Goal: Transaction & Acquisition: Purchase product/service

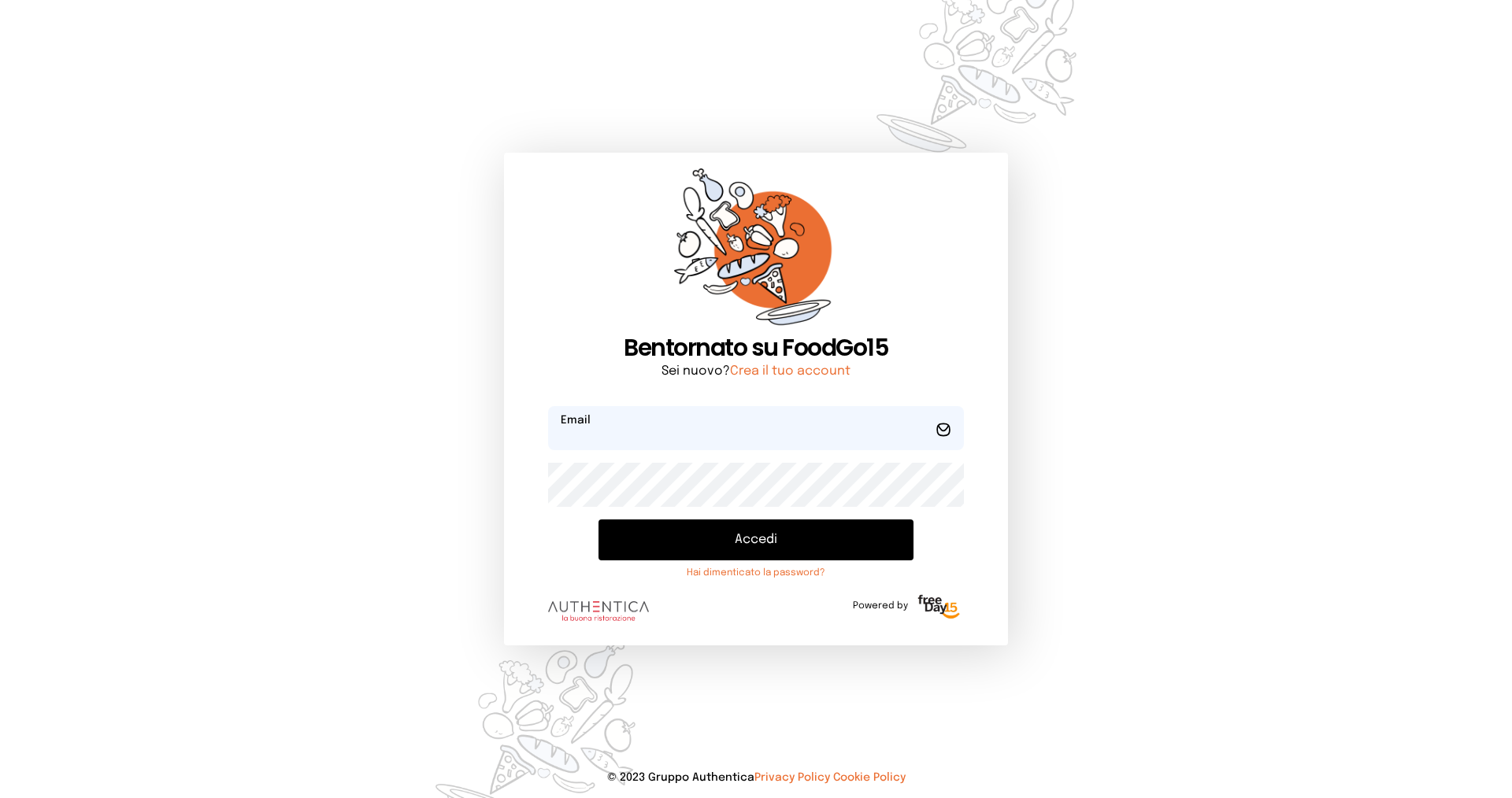
type input "**********"
click at [705, 547] on button "Accedi" at bounding box center [756, 540] width 315 height 41
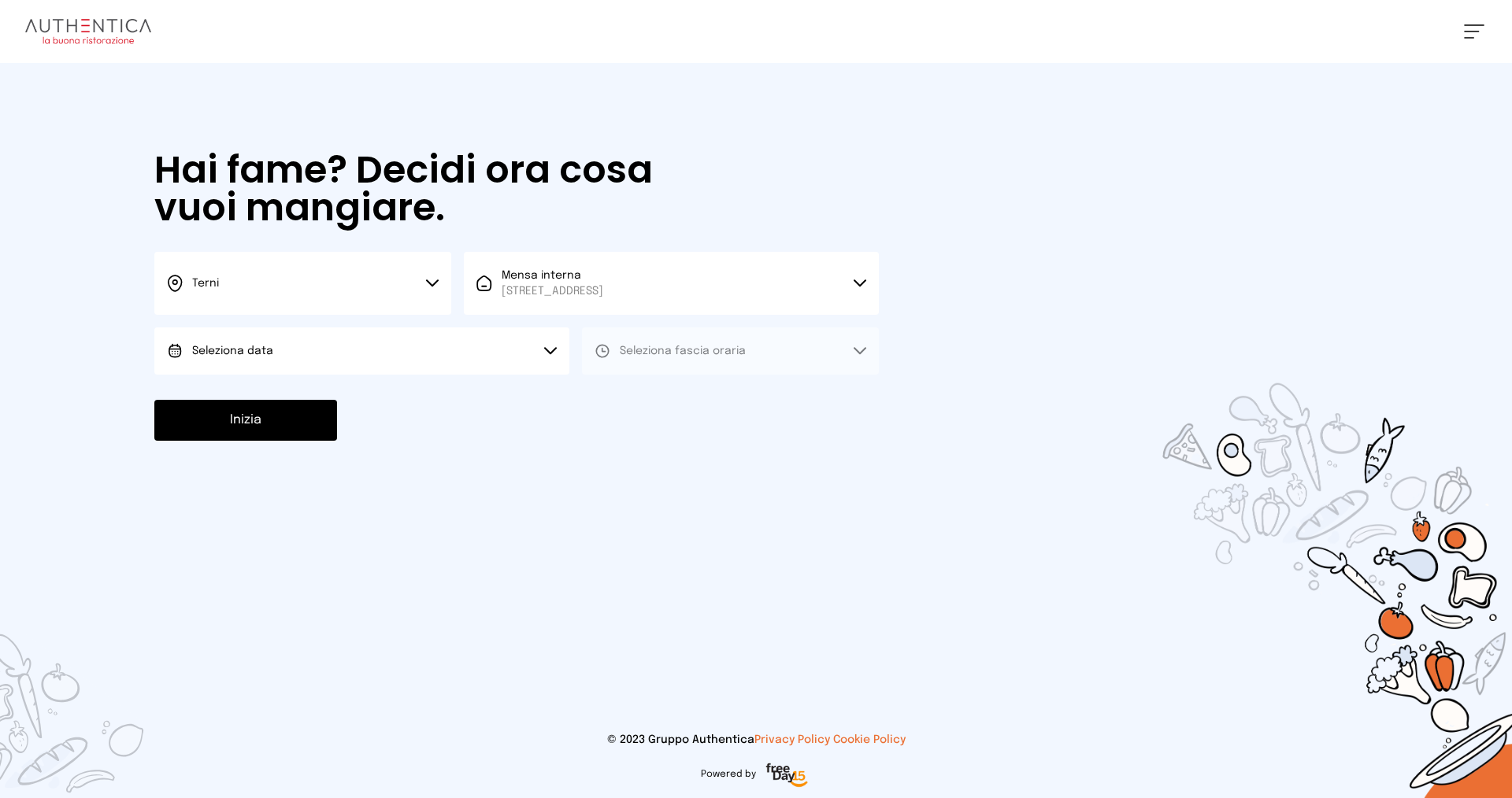
click at [287, 289] on button "Terni" at bounding box center [303, 283] width 297 height 63
click at [299, 341] on li "Terni" at bounding box center [303, 336] width 297 height 43
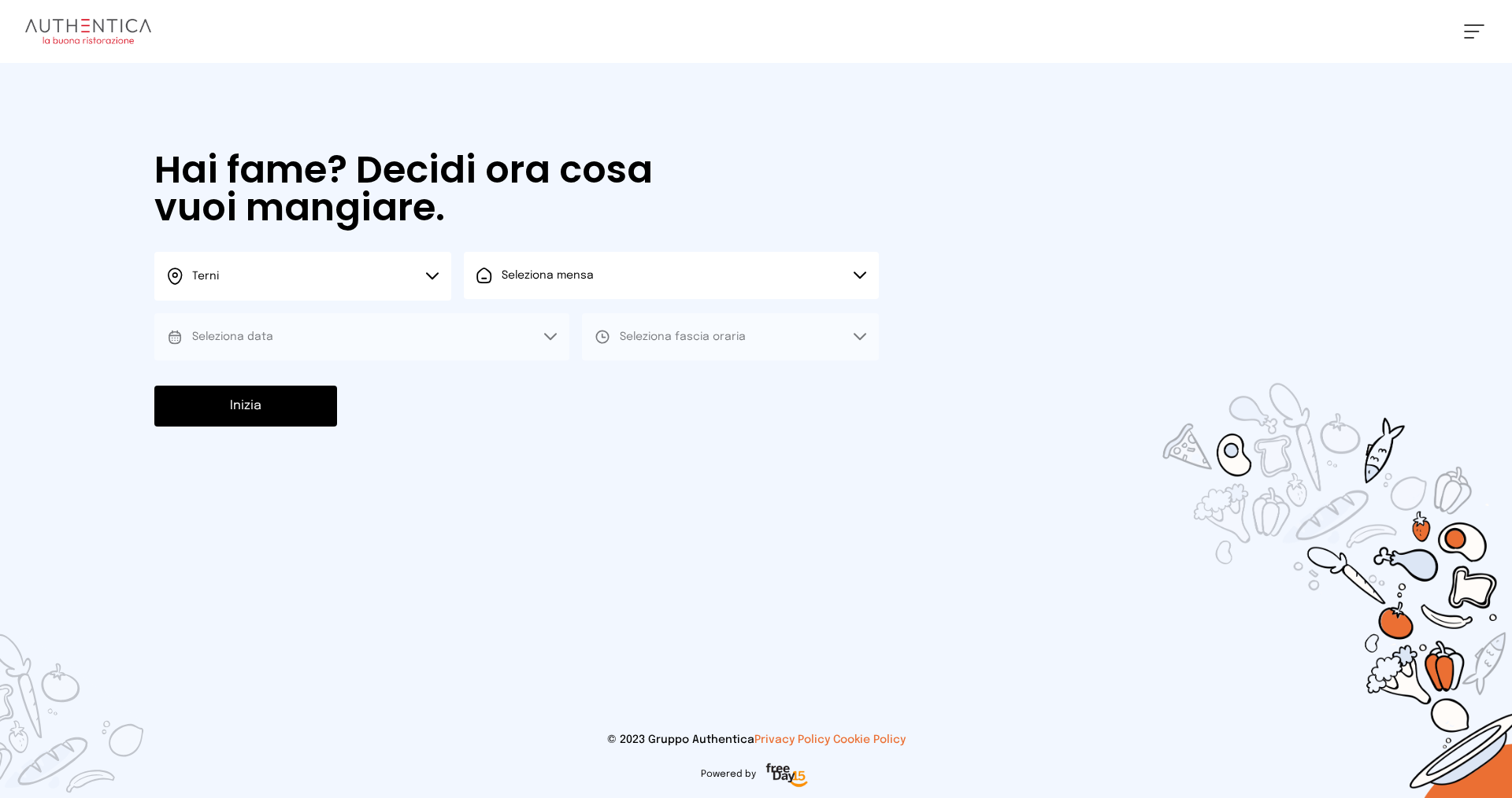
click at [657, 283] on button "Seleziona mensa" at bounding box center [670, 275] width 415 height 47
click at [603, 330] on span "[STREET_ADDRESS]" at bounding box center [552, 336] width 101 height 16
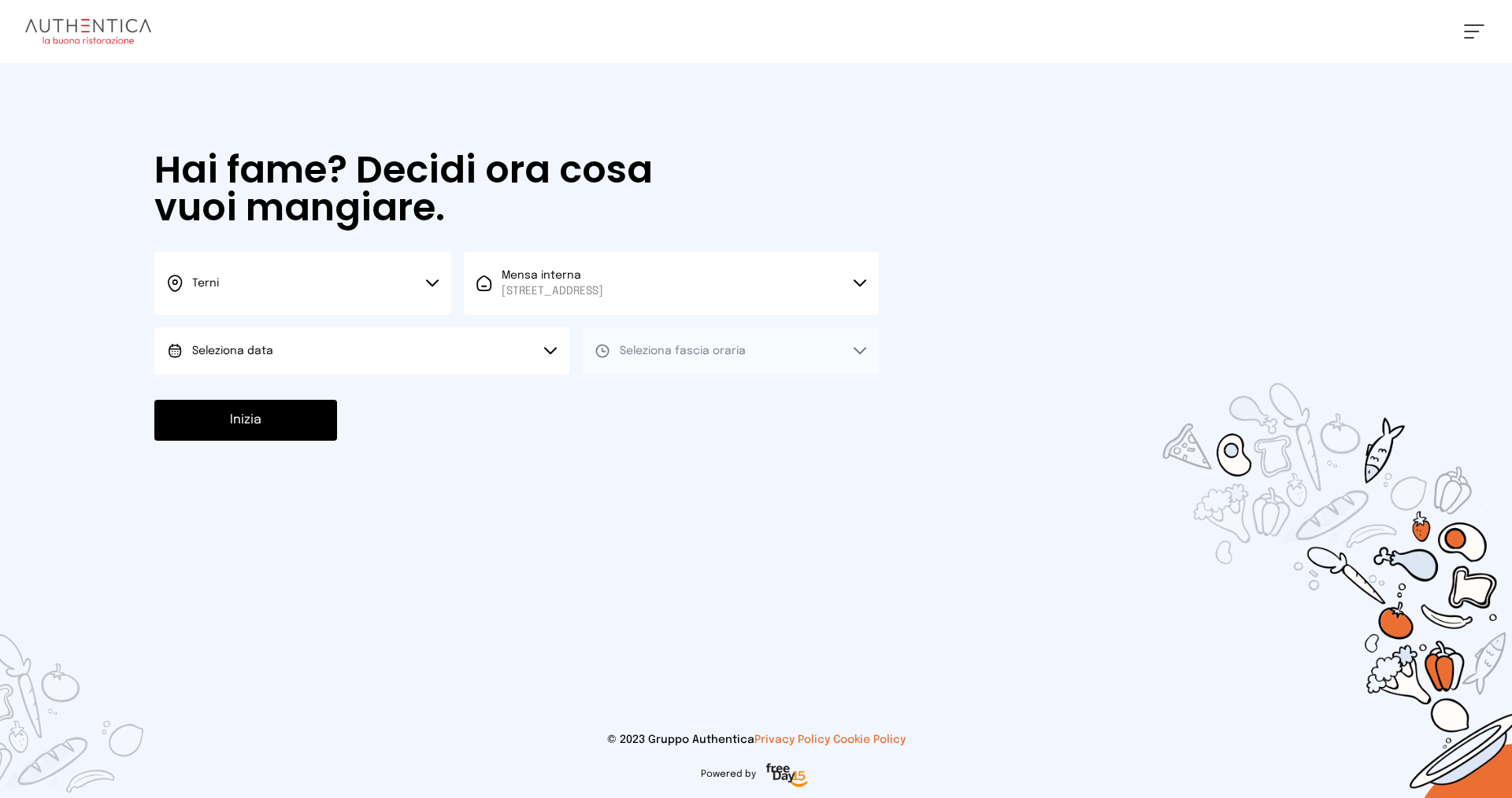
click at [296, 358] on button "Seleziona data" at bounding box center [361, 351] width 415 height 47
click at [309, 399] on li "[DATE], [DATE]" at bounding box center [361, 395] width 415 height 41
click at [693, 345] on span "Seleziona fascia oraria" at bounding box center [683, 351] width 126 height 11
click at [690, 404] on li "Pranzo" at bounding box center [730, 395] width 297 height 41
click at [293, 421] on button "Inizia" at bounding box center [246, 421] width 183 height 41
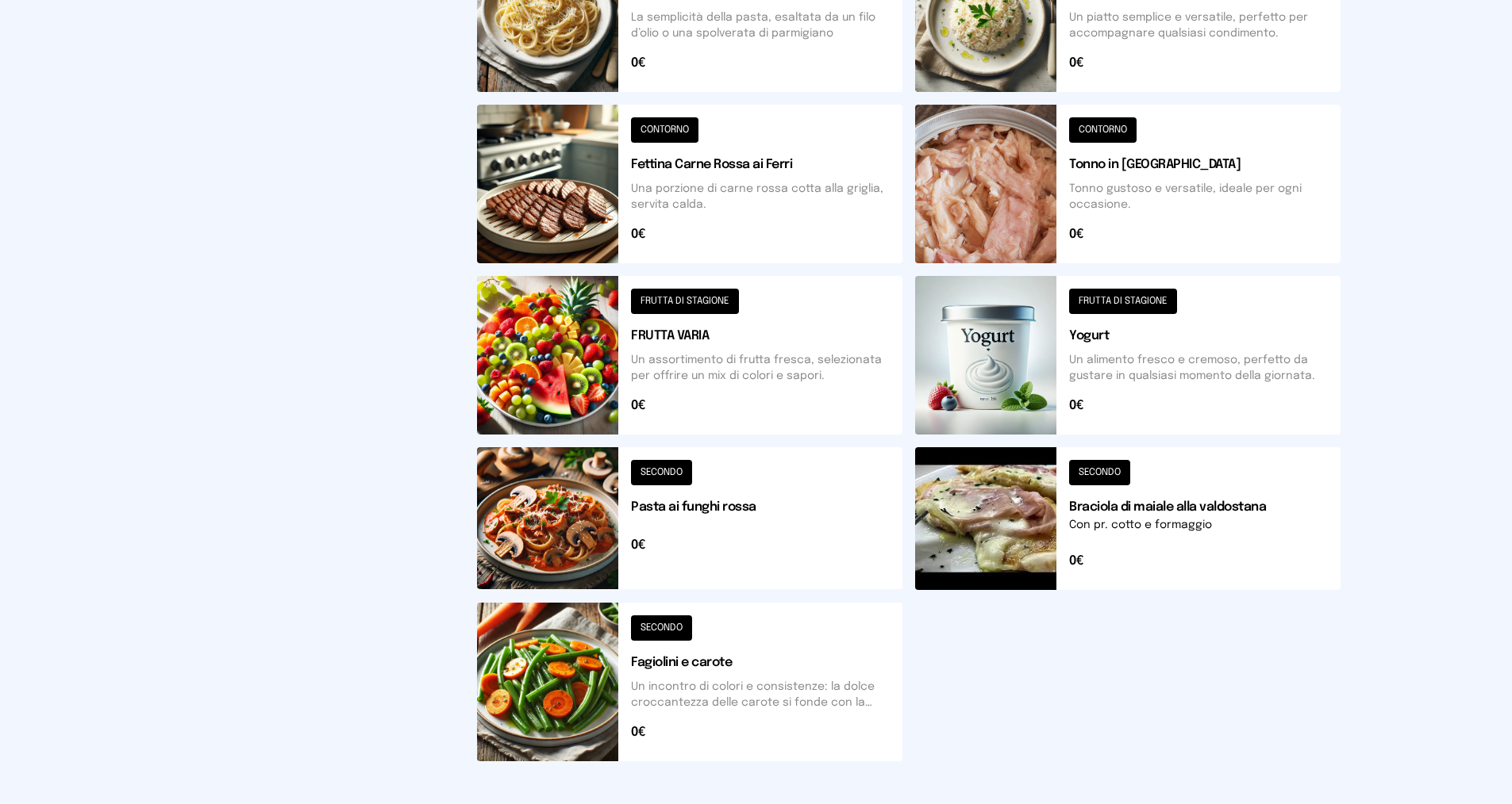
scroll to position [476, 0]
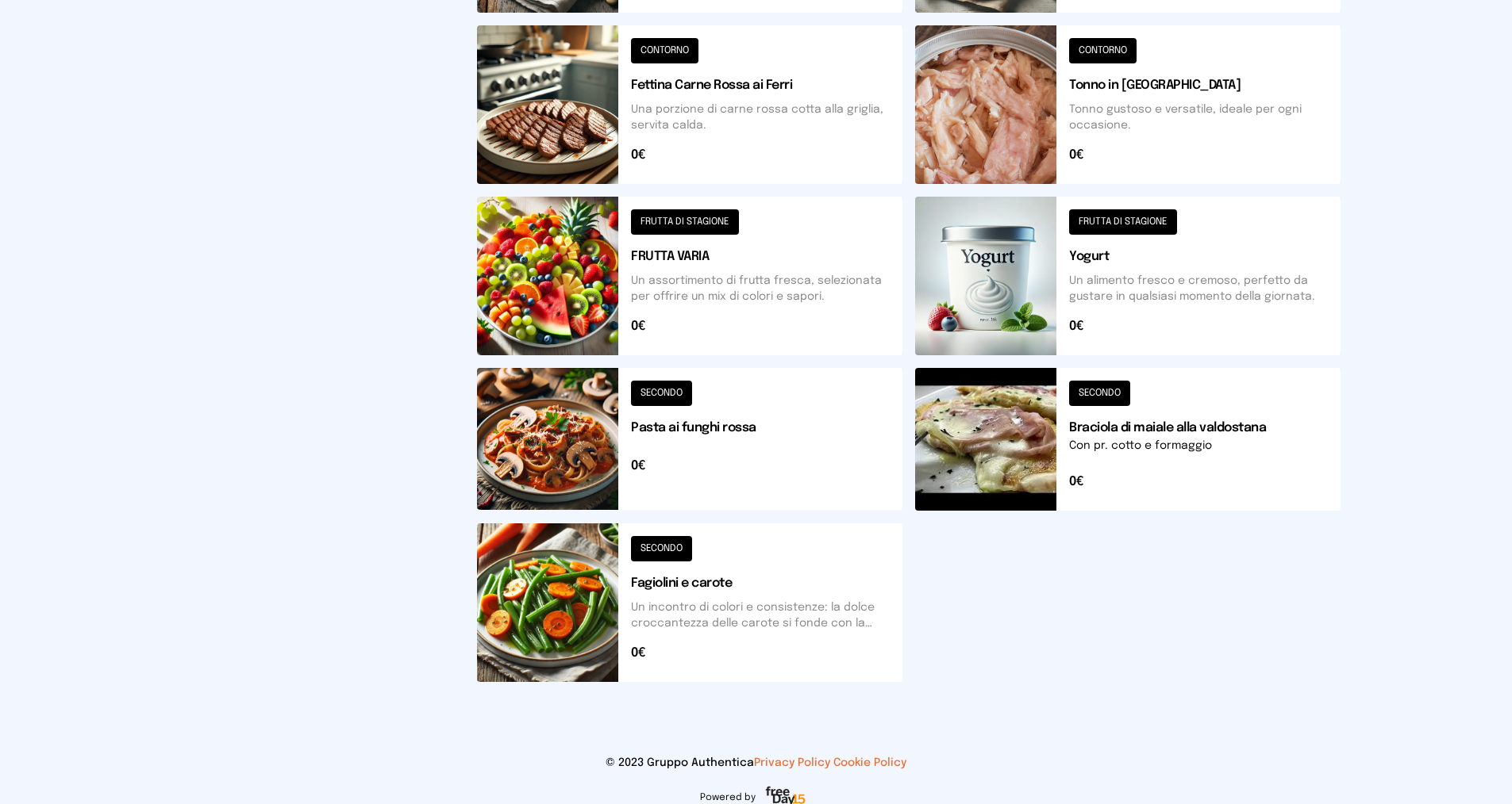
click at [676, 551] on button at bounding box center [689, 602] width 425 height 158
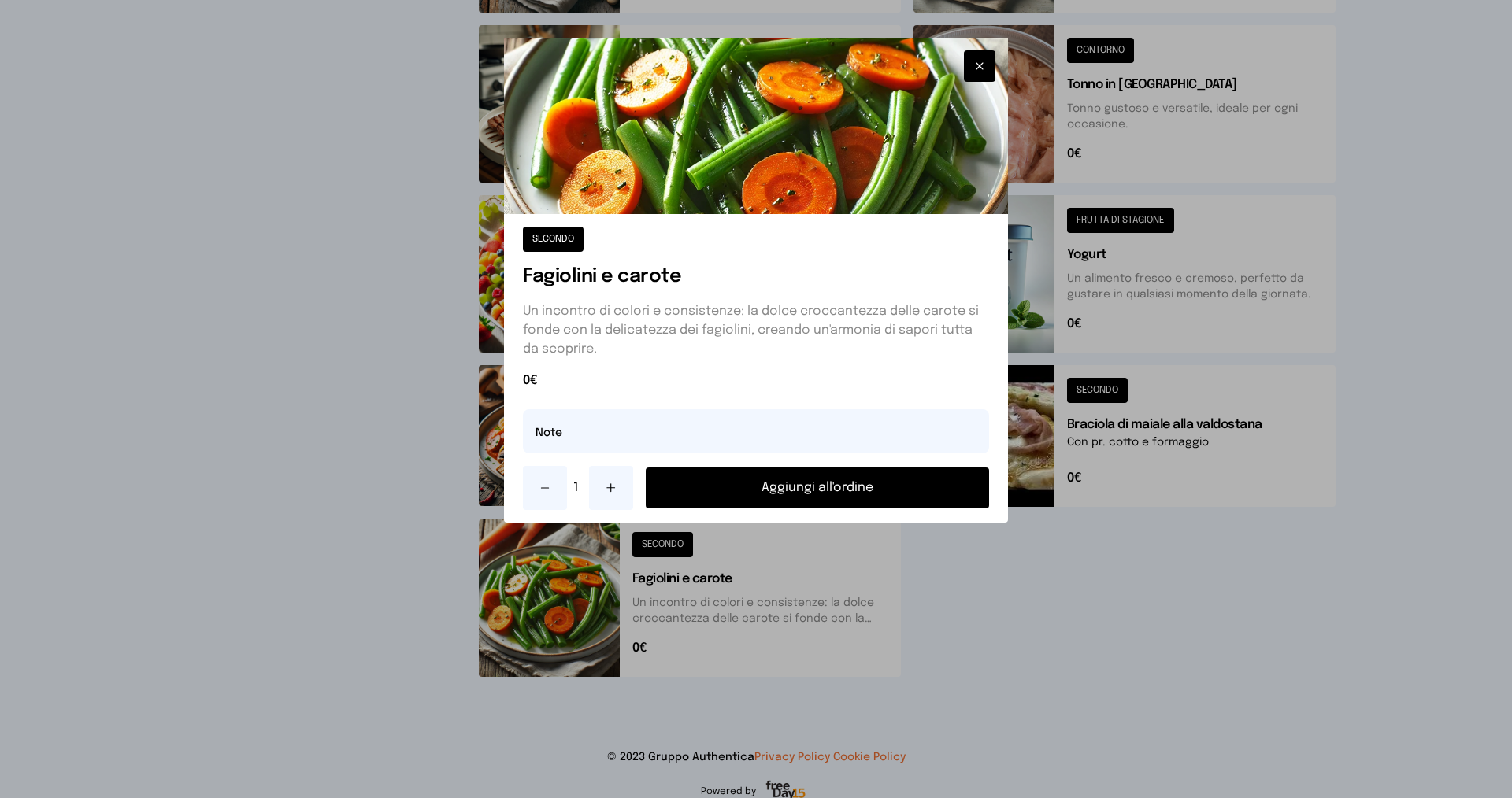
click at [685, 496] on button "Aggiungi all'ordine" at bounding box center [817, 488] width 344 height 41
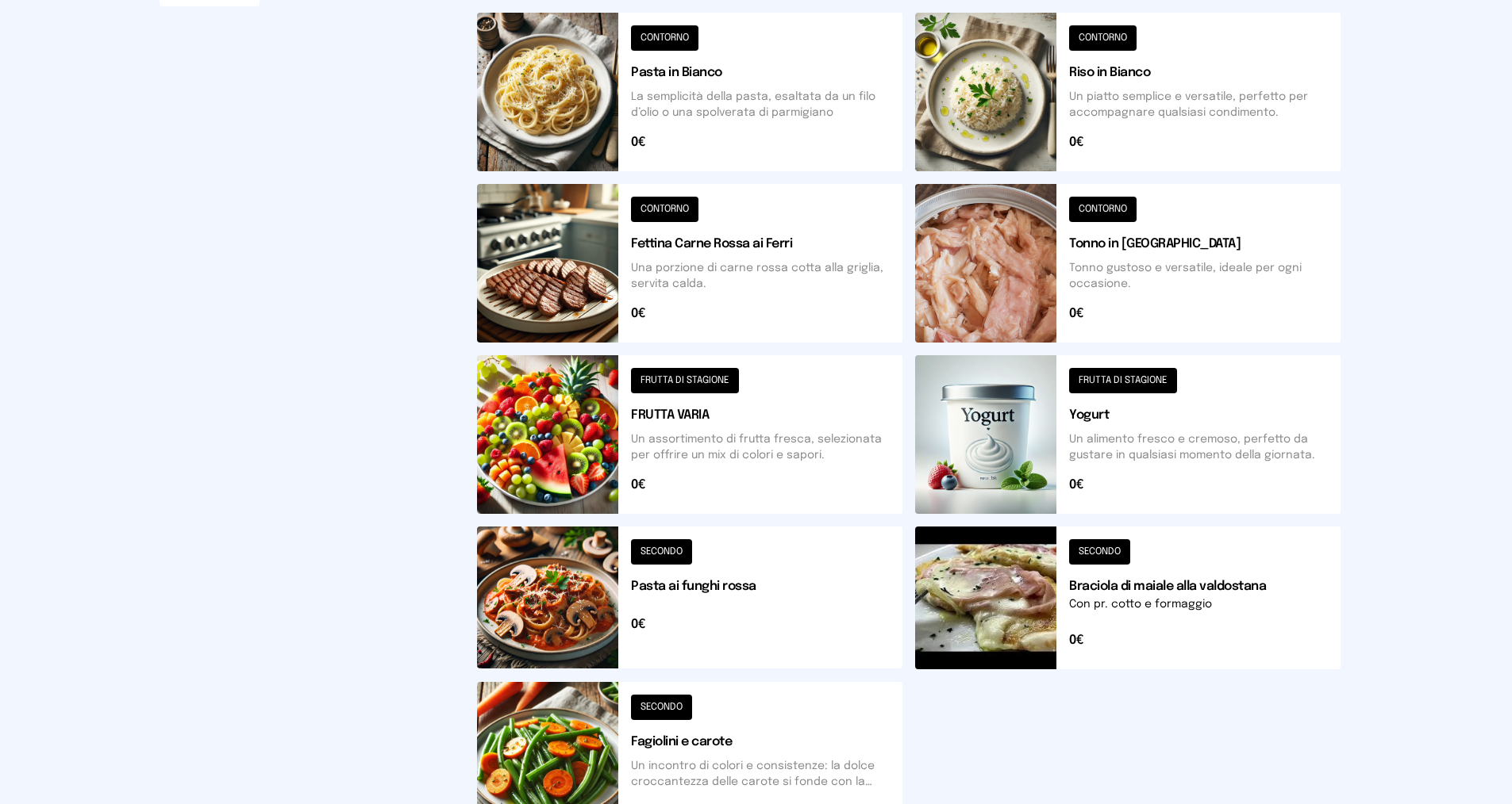
scroll to position [396, 0]
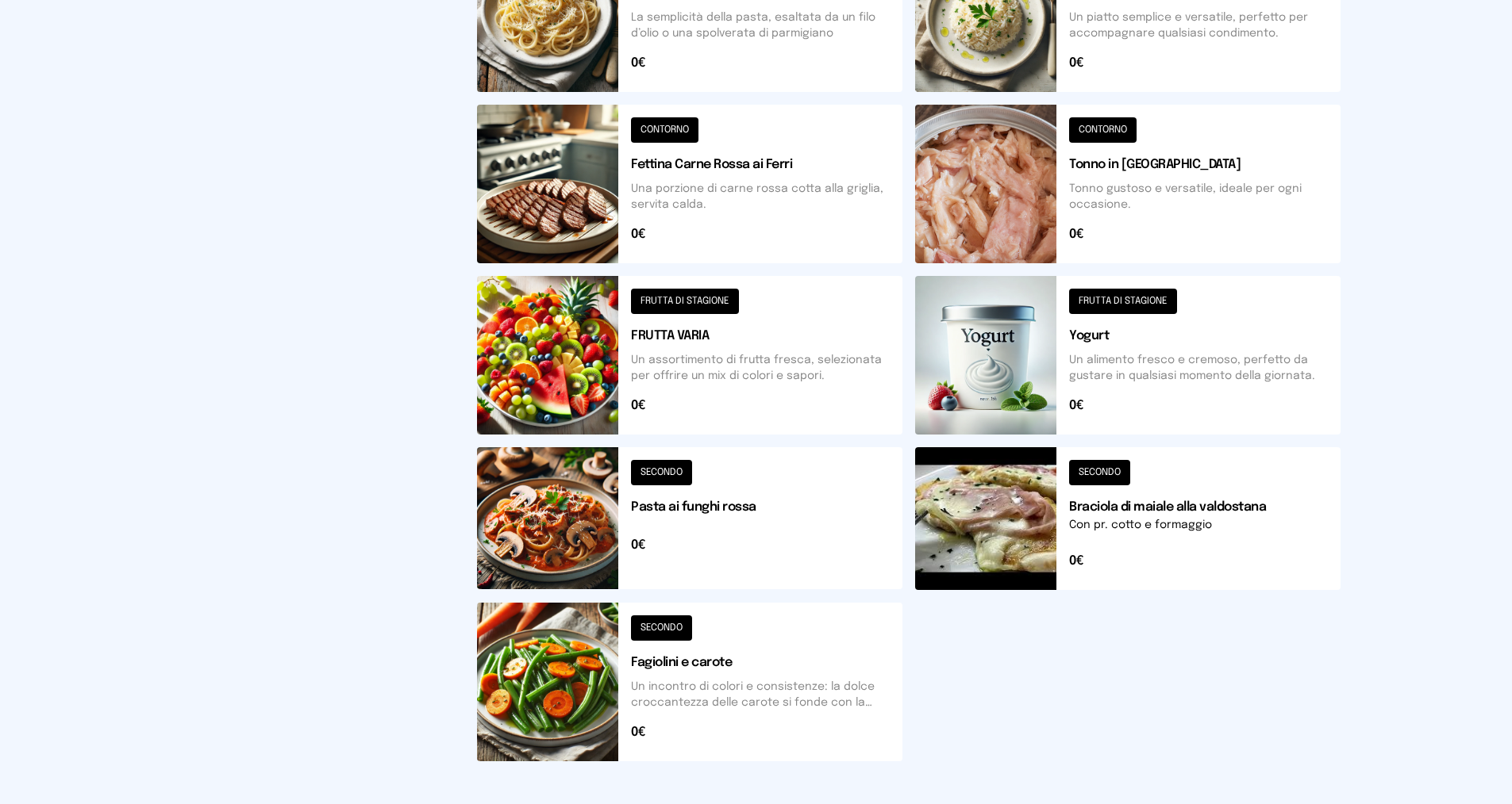
click at [681, 297] on button at bounding box center [689, 355] width 425 height 158
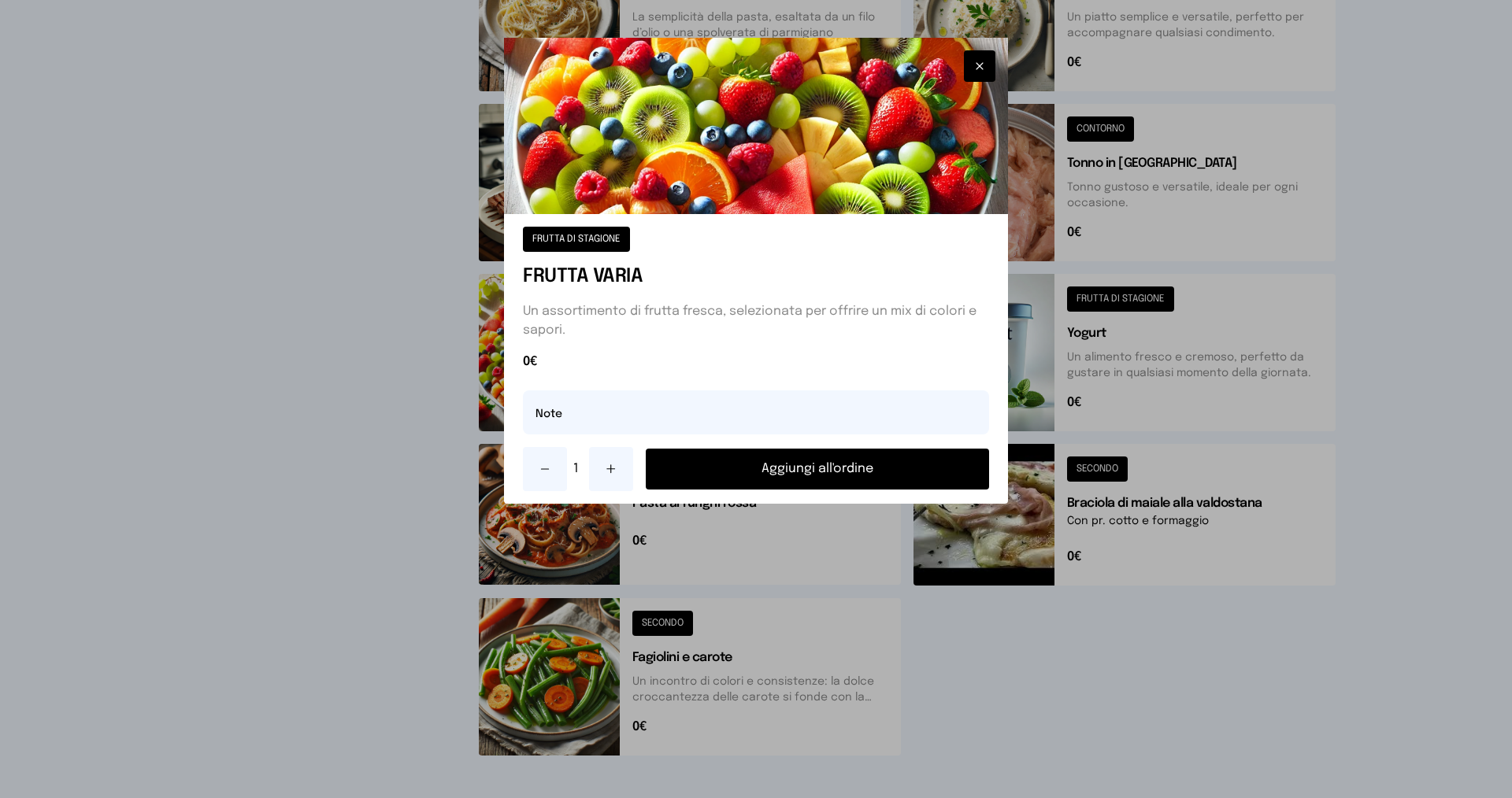
click at [725, 477] on button "Aggiungi all'ordine" at bounding box center [817, 470] width 344 height 41
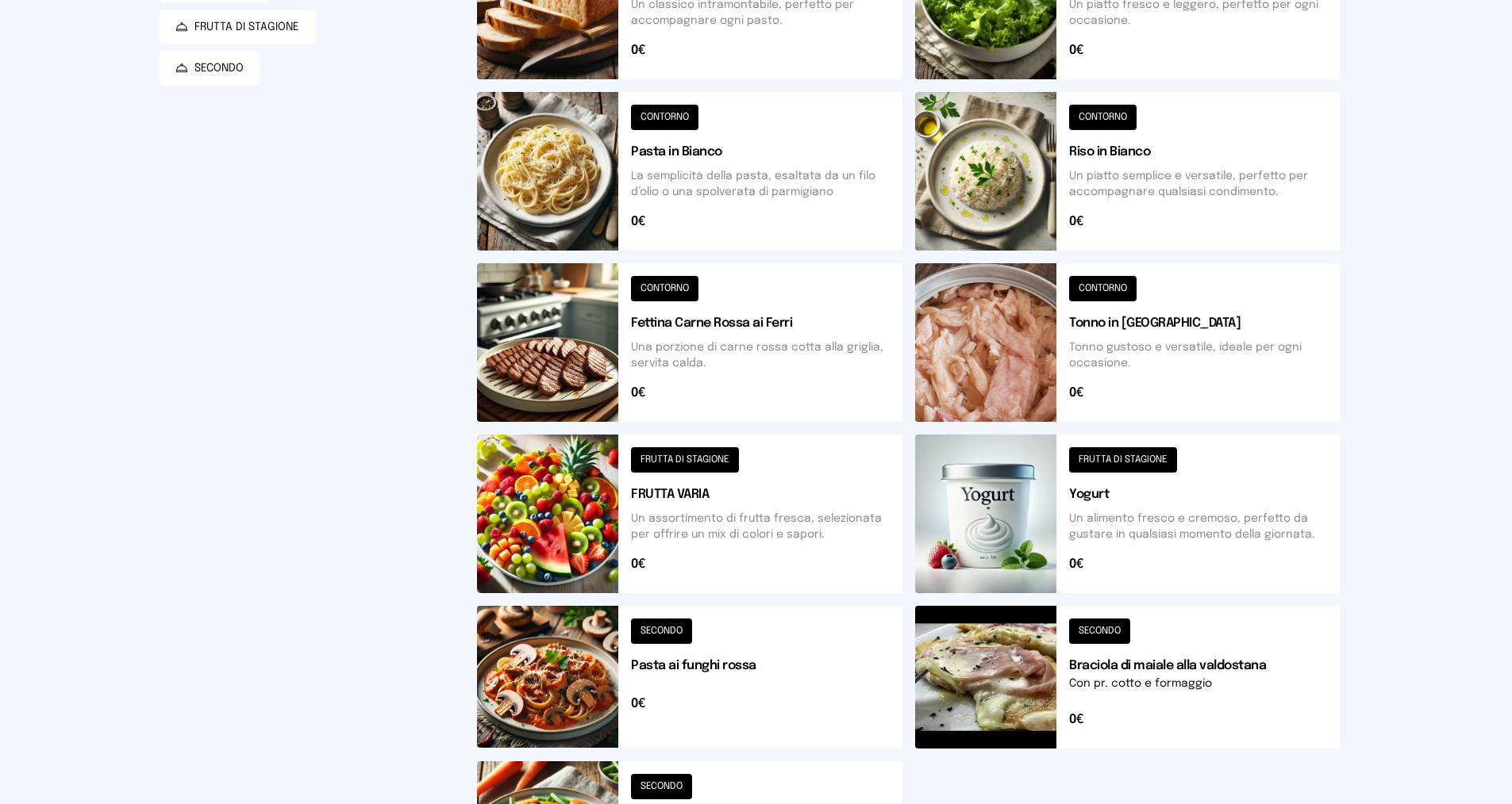
scroll to position [158, 0]
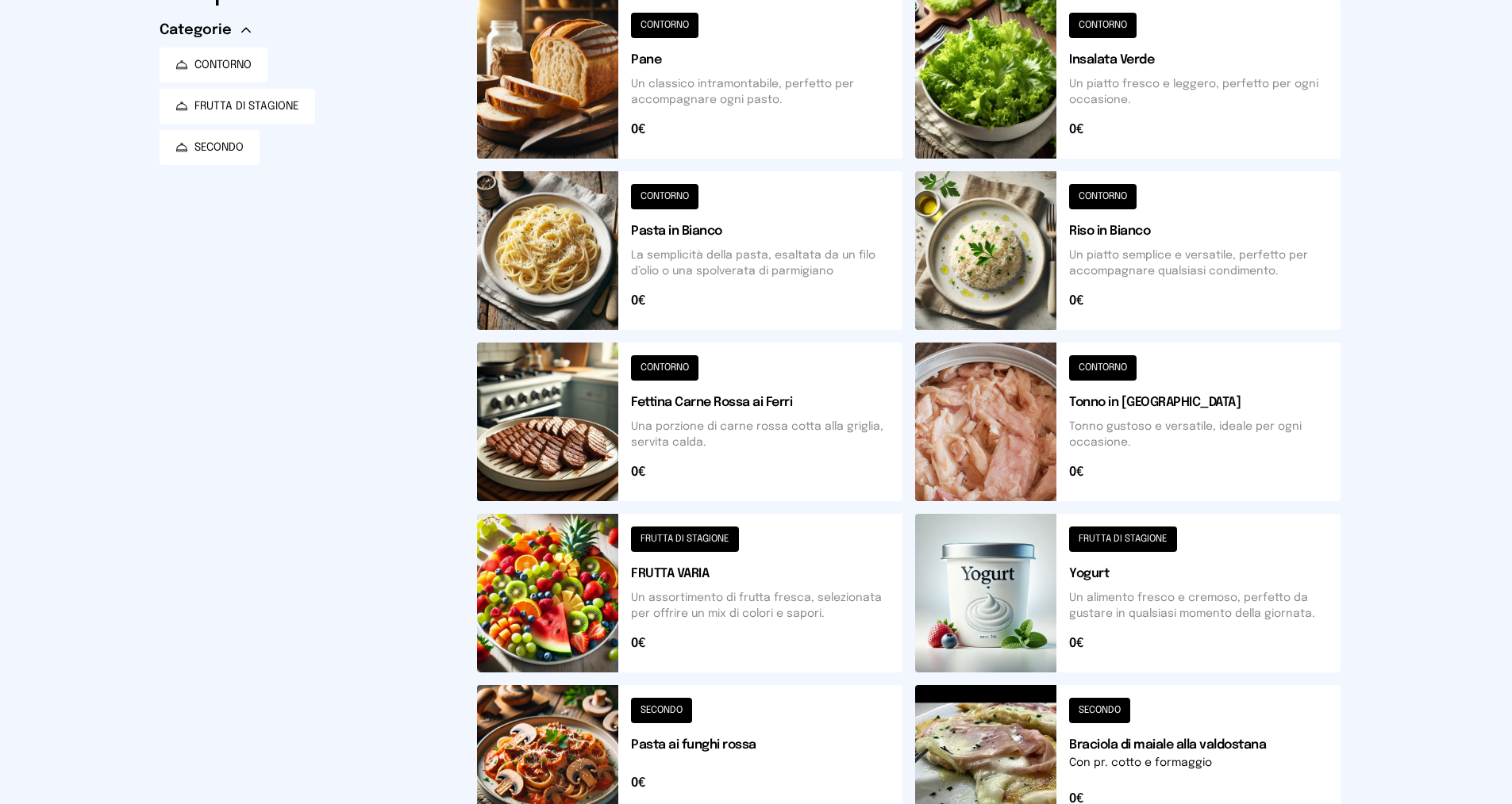
click at [1095, 197] on button at bounding box center [1127, 250] width 425 height 158
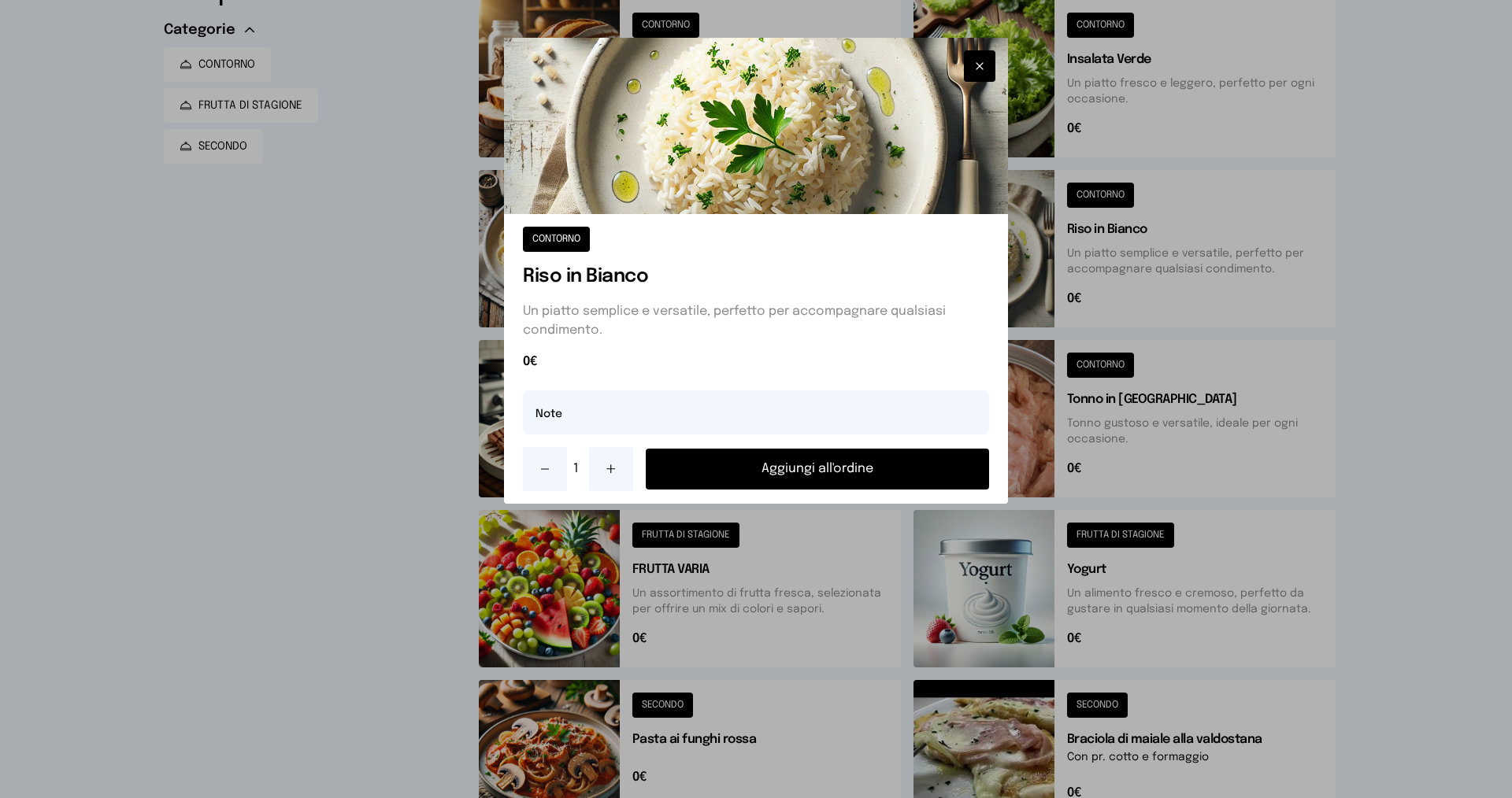
click at [819, 467] on button "Aggiungi all'ordine" at bounding box center [817, 470] width 344 height 41
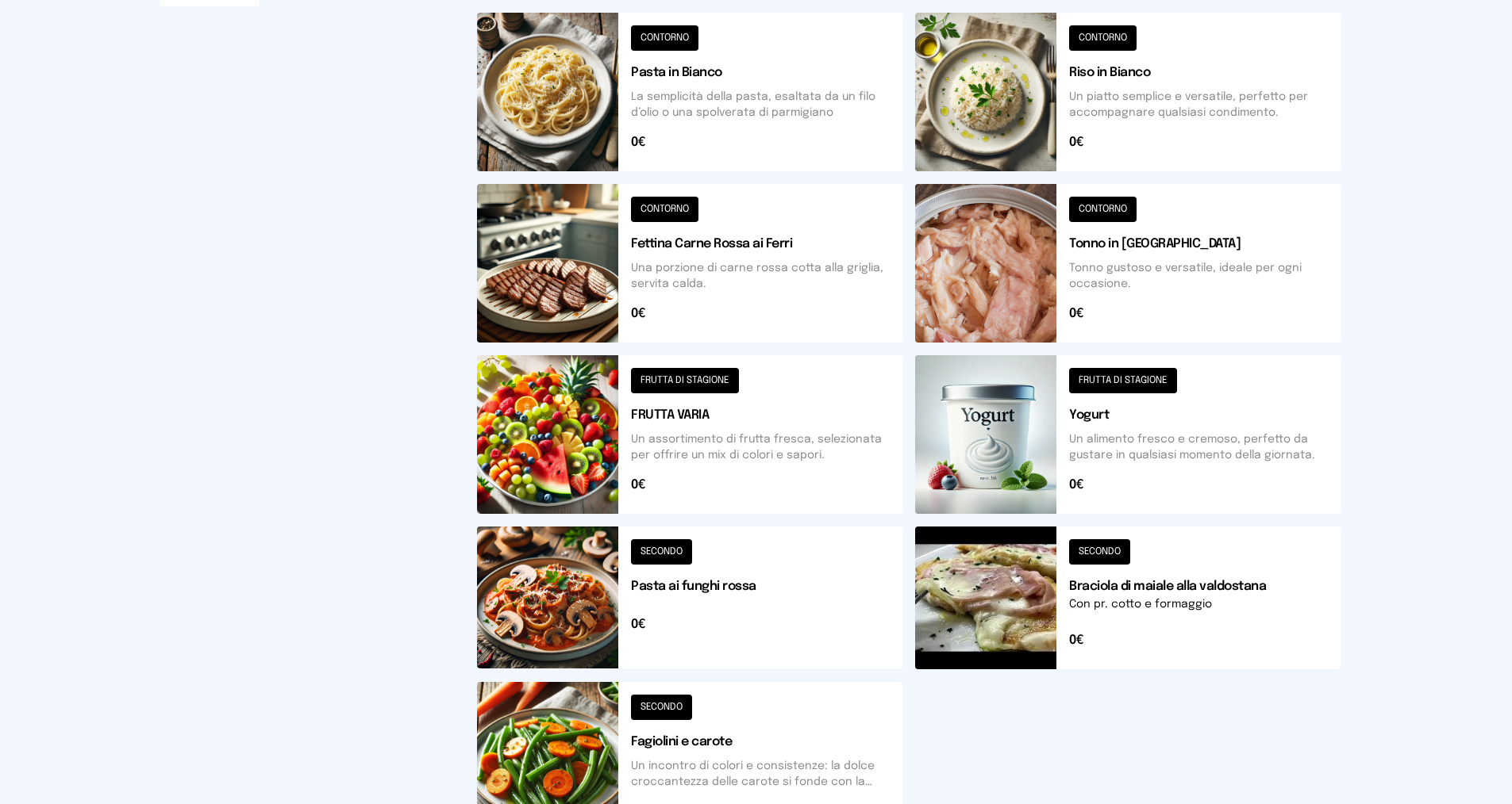
scroll to position [396, 0]
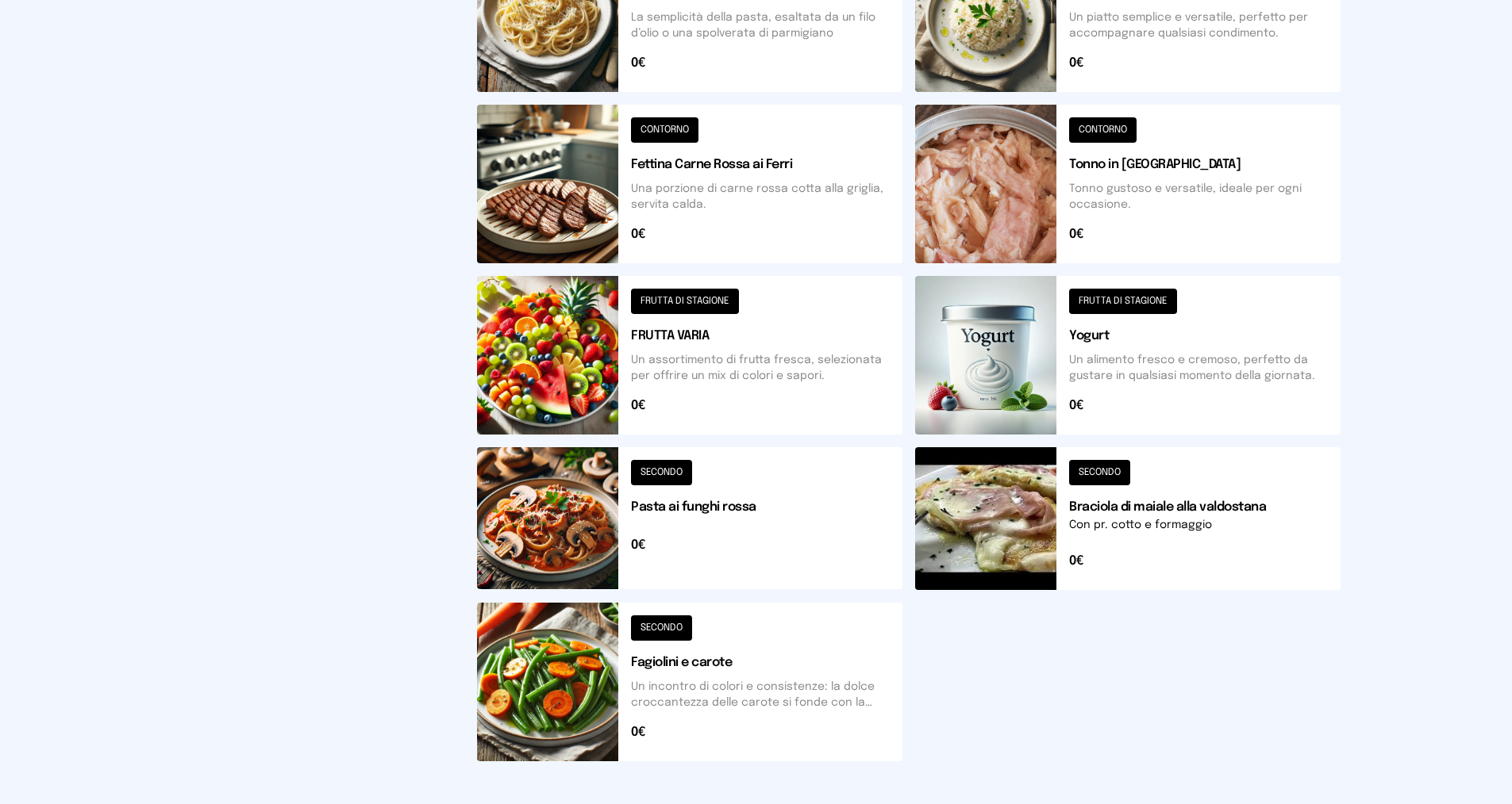
click at [1102, 477] on button at bounding box center [1127, 519] width 425 height 143
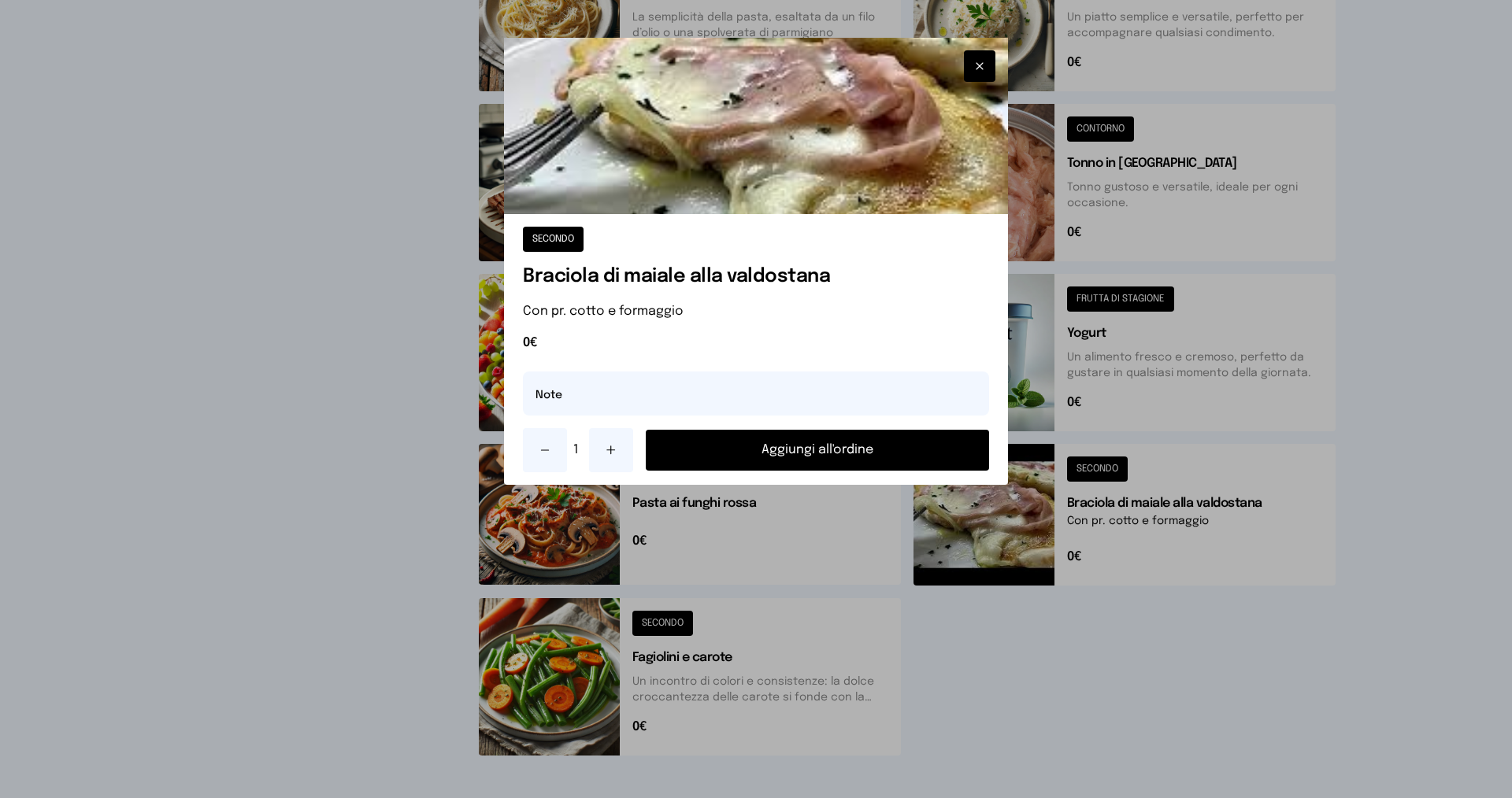
click at [865, 449] on button "Aggiungi all'ordine" at bounding box center [817, 450] width 344 height 41
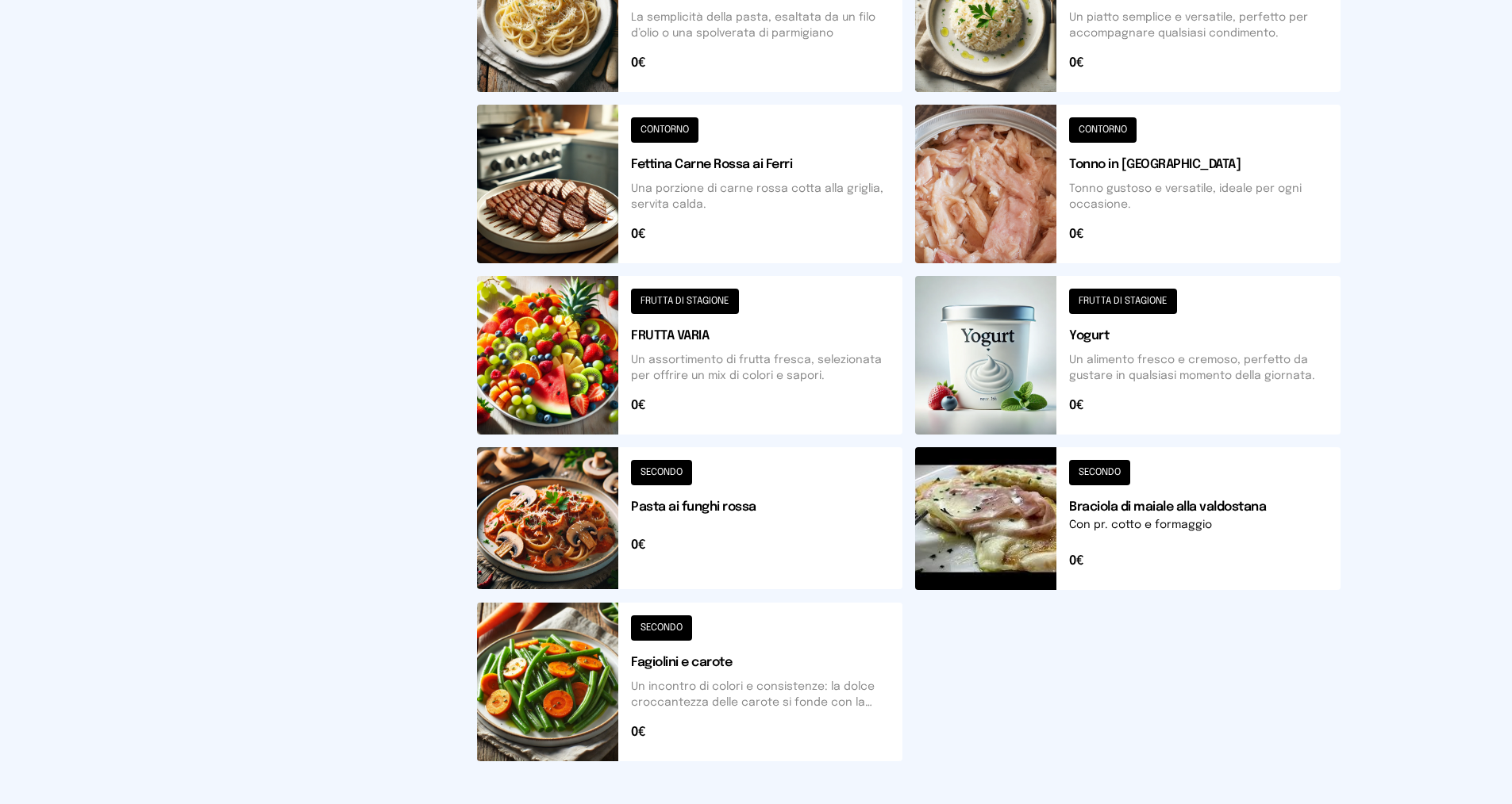
scroll to position [0, 0]
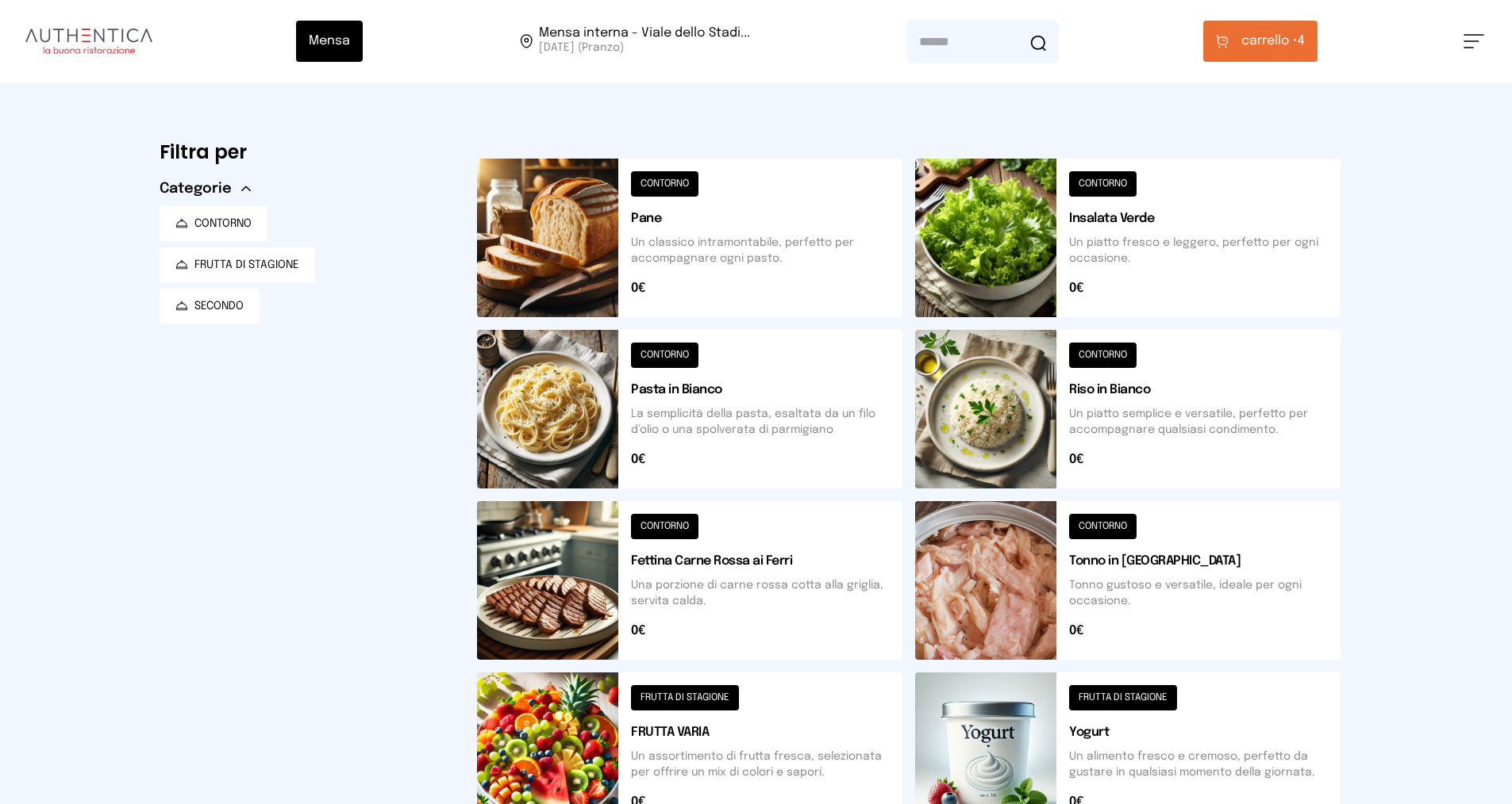
click at [1274, 41] on span "carrello •" at bounding box center [1269, 40] width 56 height 19
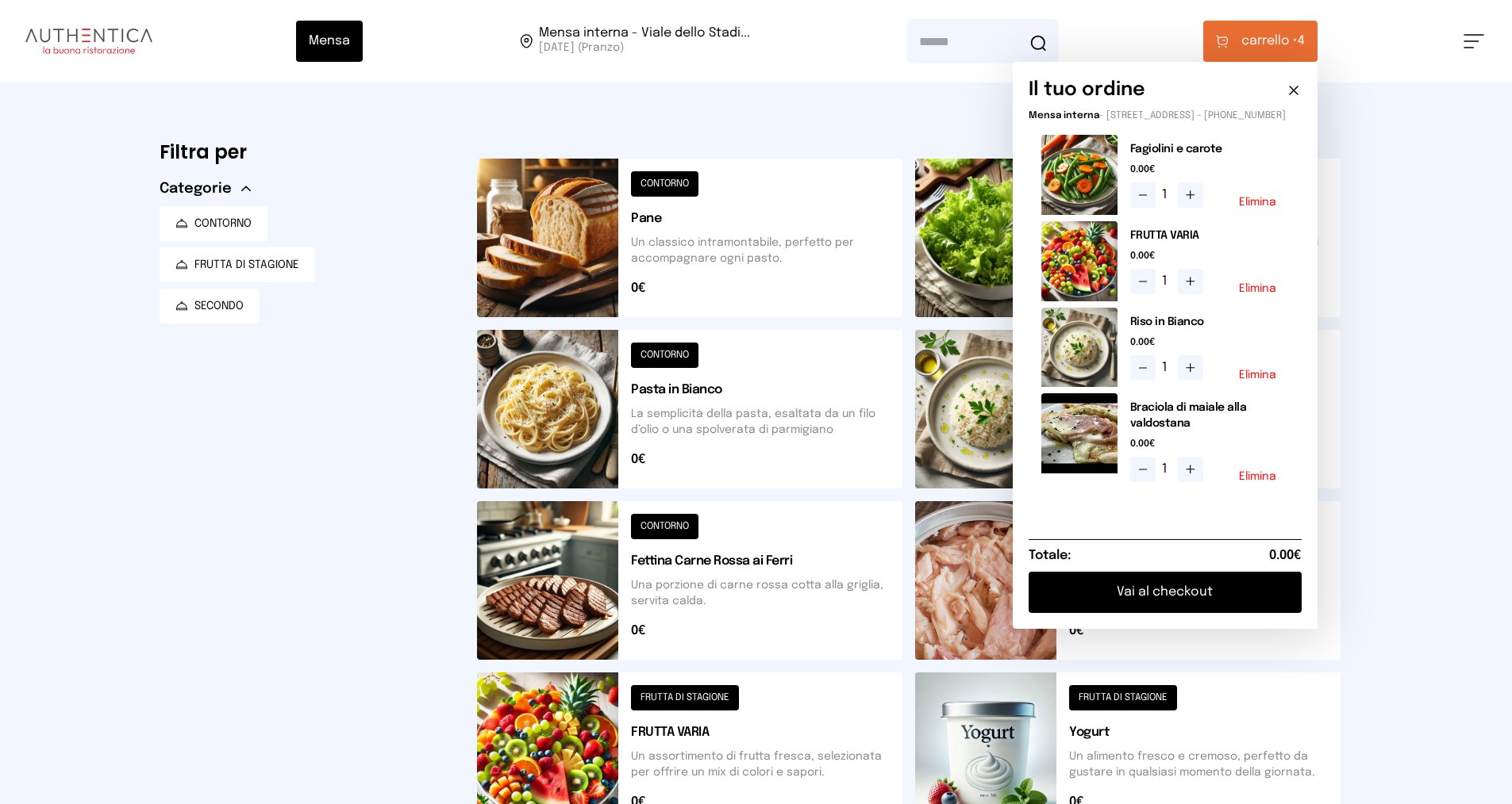
click at [1147, 375] on icon at bounding box center [1142, 368] width 13 height 13
click at [1261, 381] on button "Elimina" at bounding box center [1257, 375] width 38 height 11
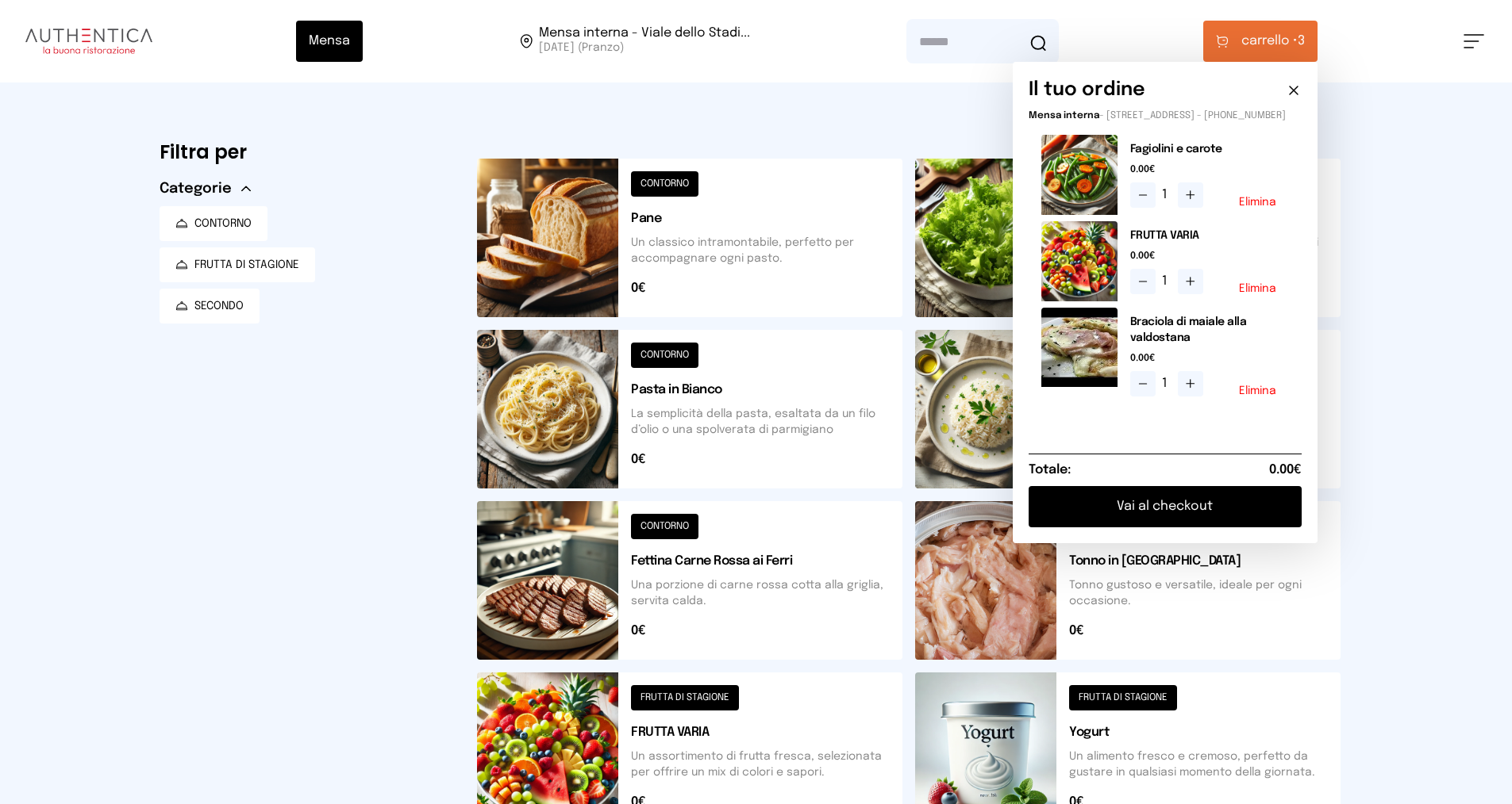
click at [1258, 396] on button "Elimina" at bounding box center [1257, 391] width 38 height 11
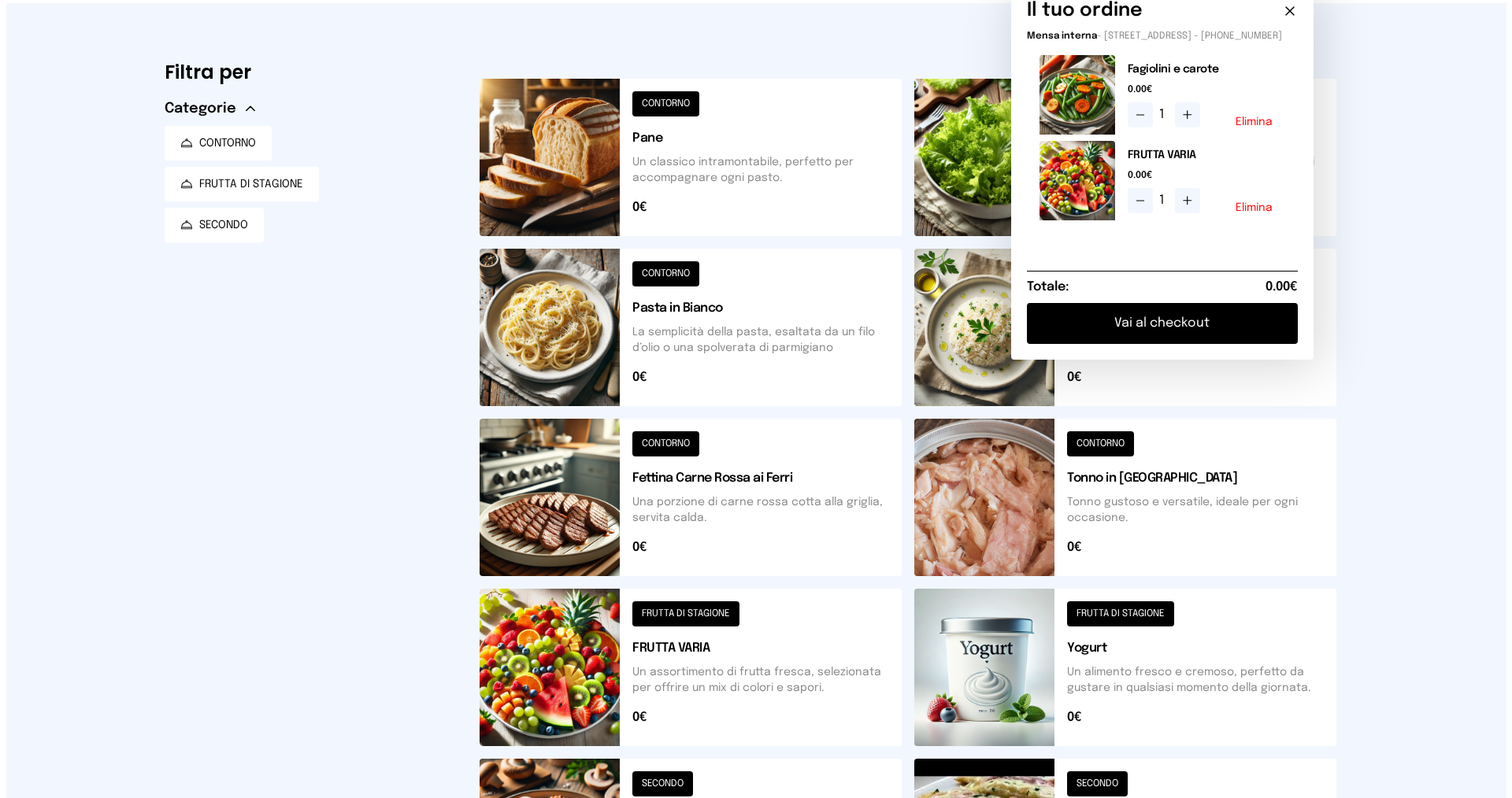
scroll to position [315, 0]
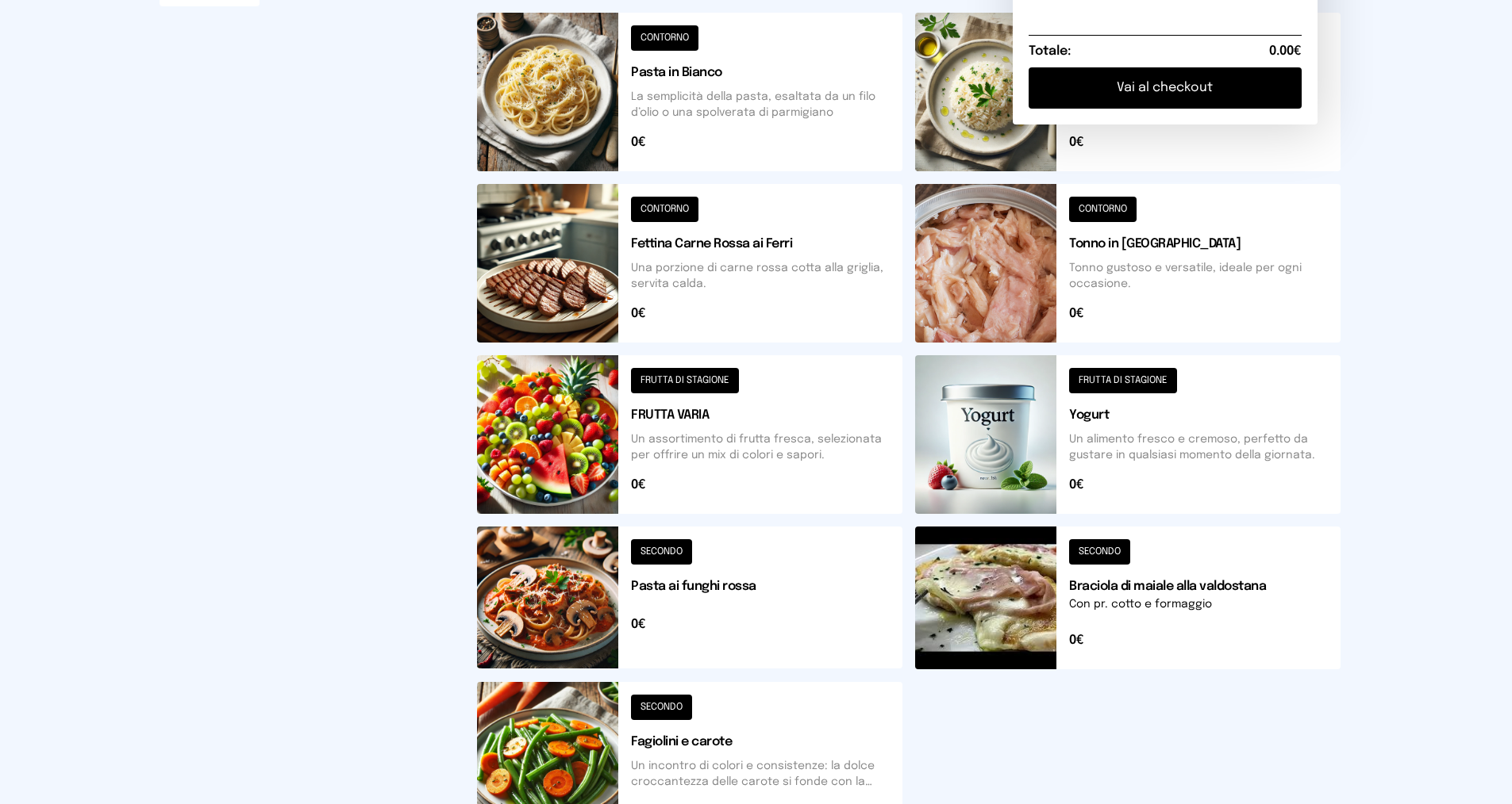
click at [681, 207] on button at bounding box center [689, 263] width 425 height 158
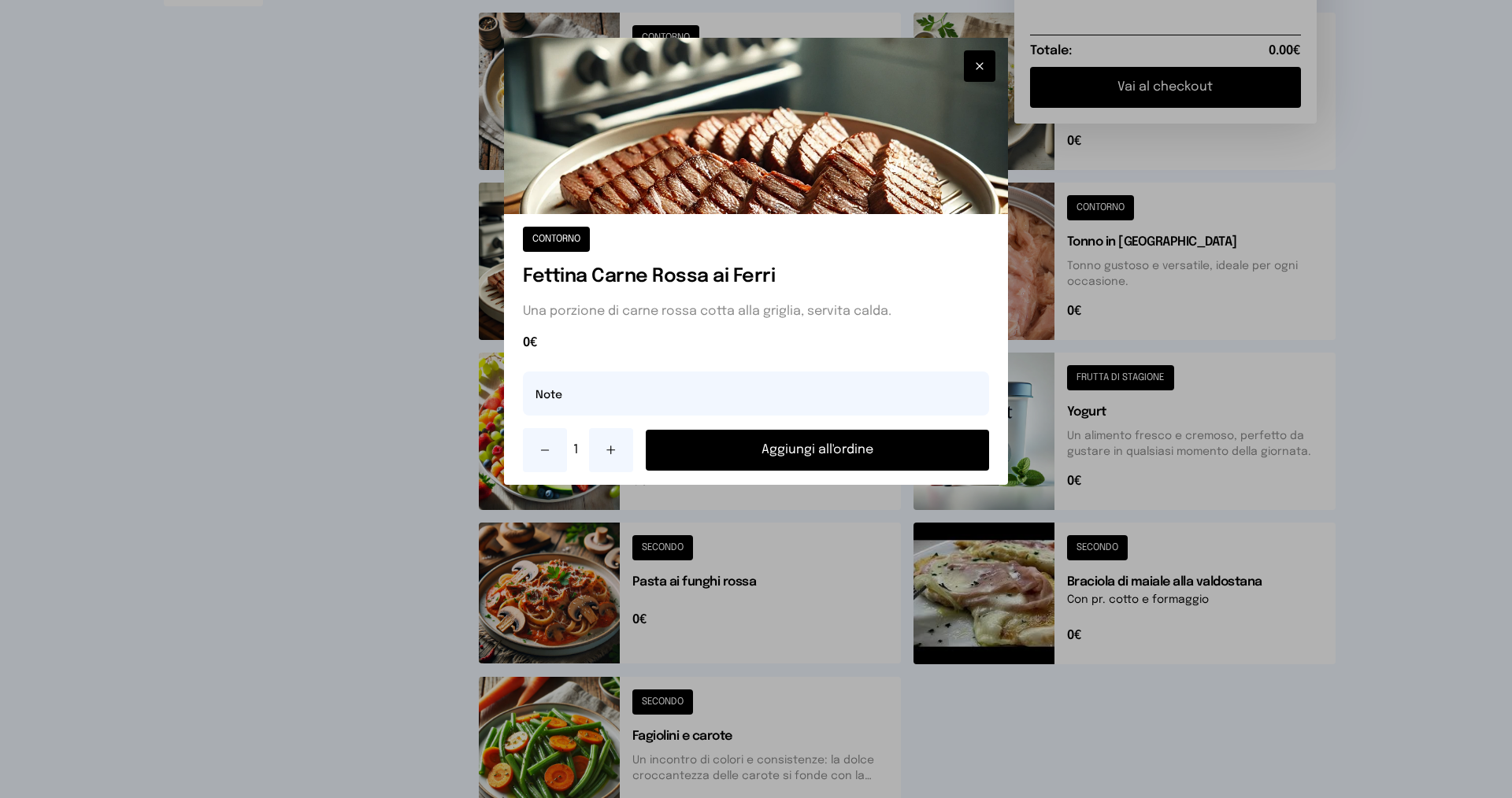
click at [715, 455] on button "Aggiungi all'ordine" at bounding box center [817, 450] width 344 height 41
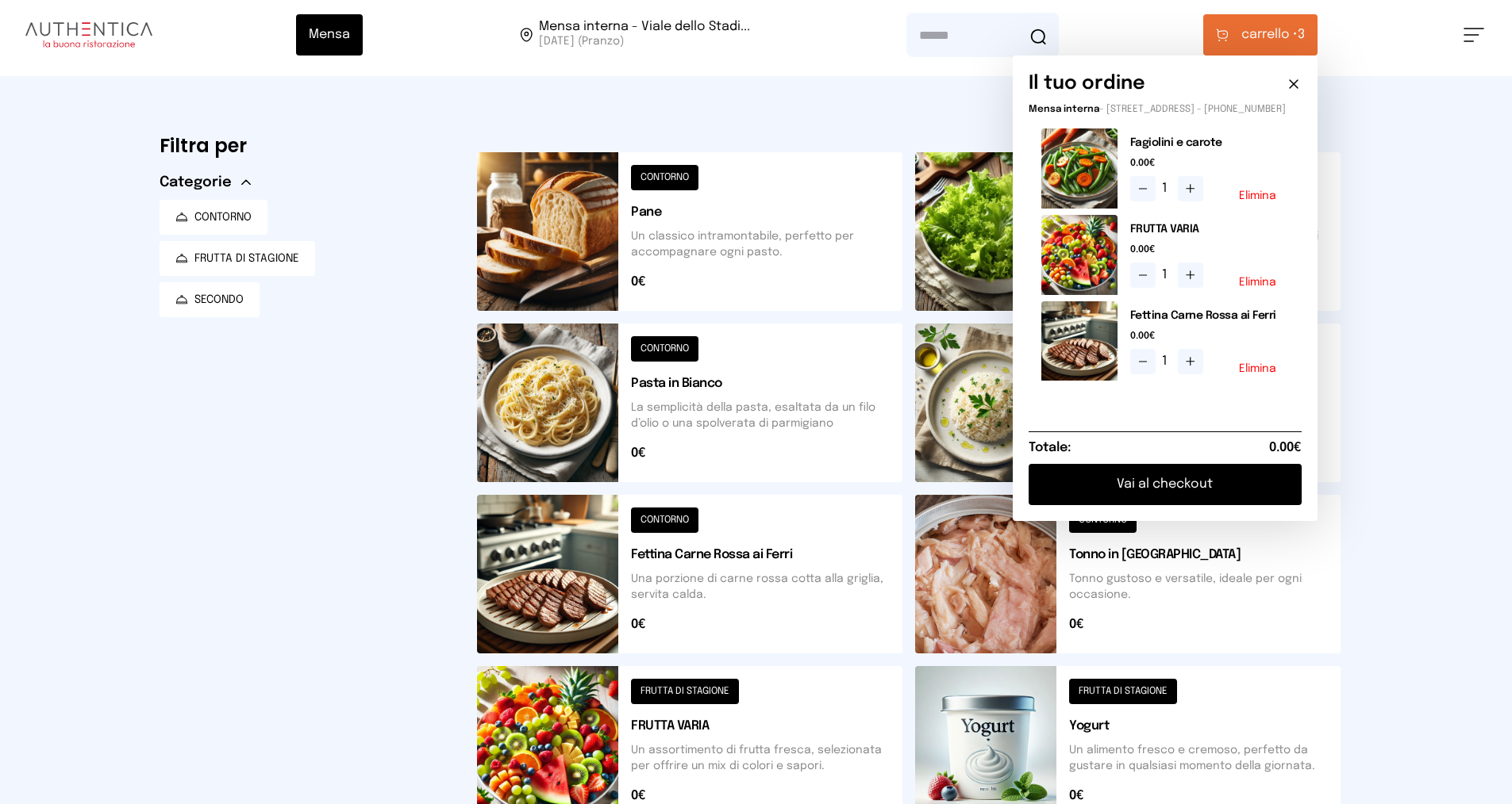
scroll to position [0, 0]
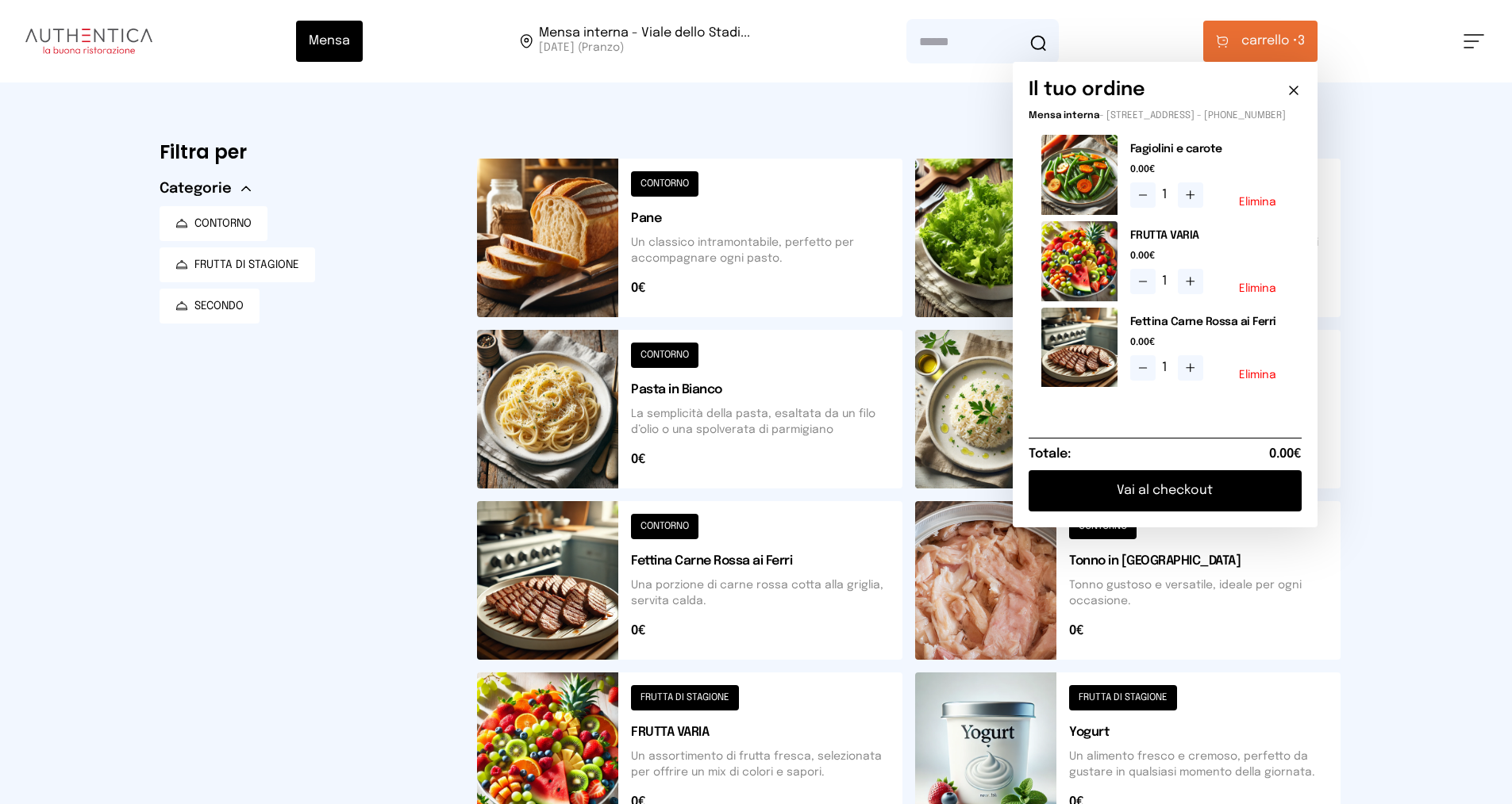
click at [673, 175] on button at bounding box center [689, 237] width 425 height 158
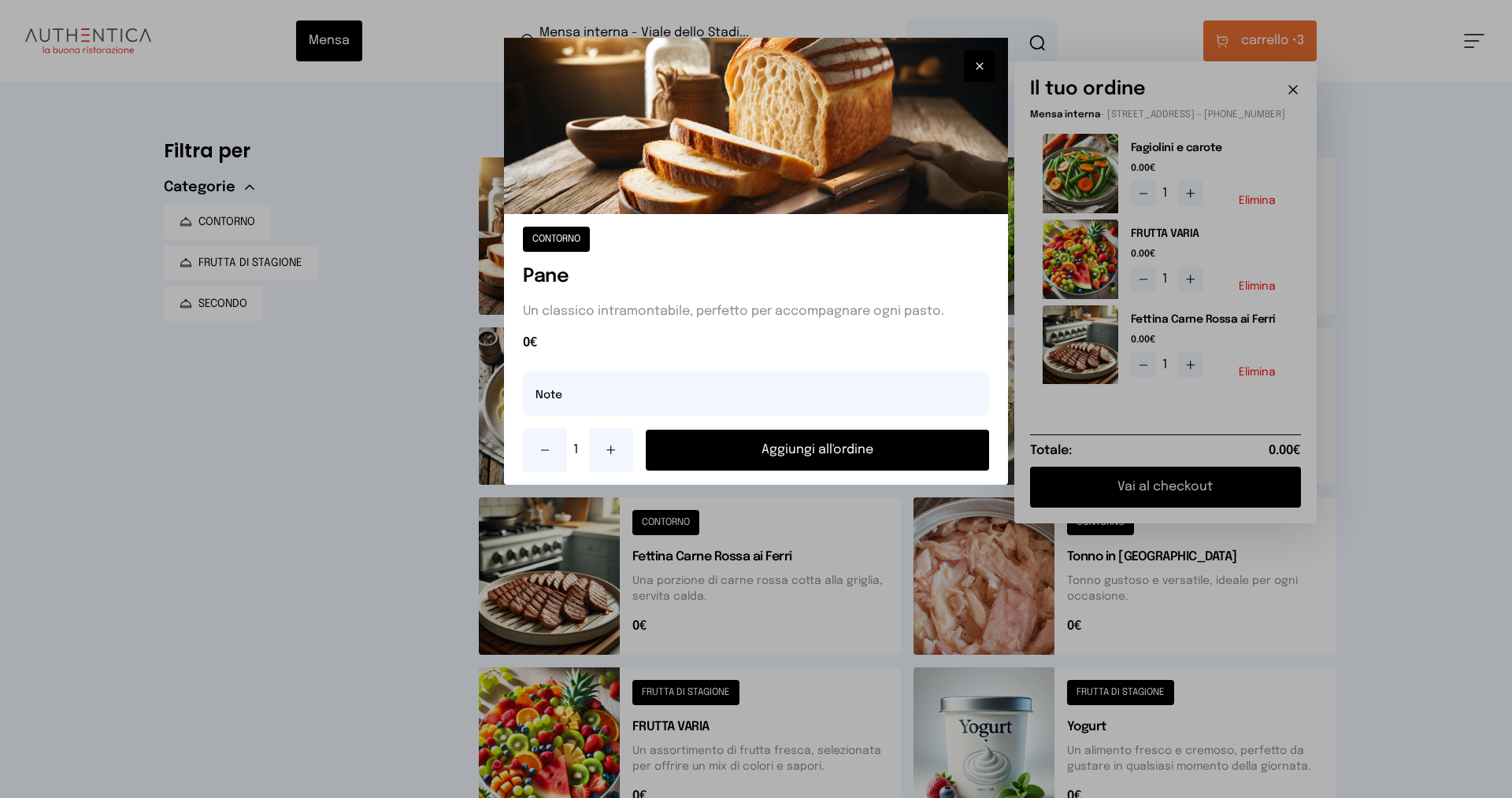
click at [760, 449] on button "Aggiungi all'ordine" at bounding box center [817, 450] width 344 height 41
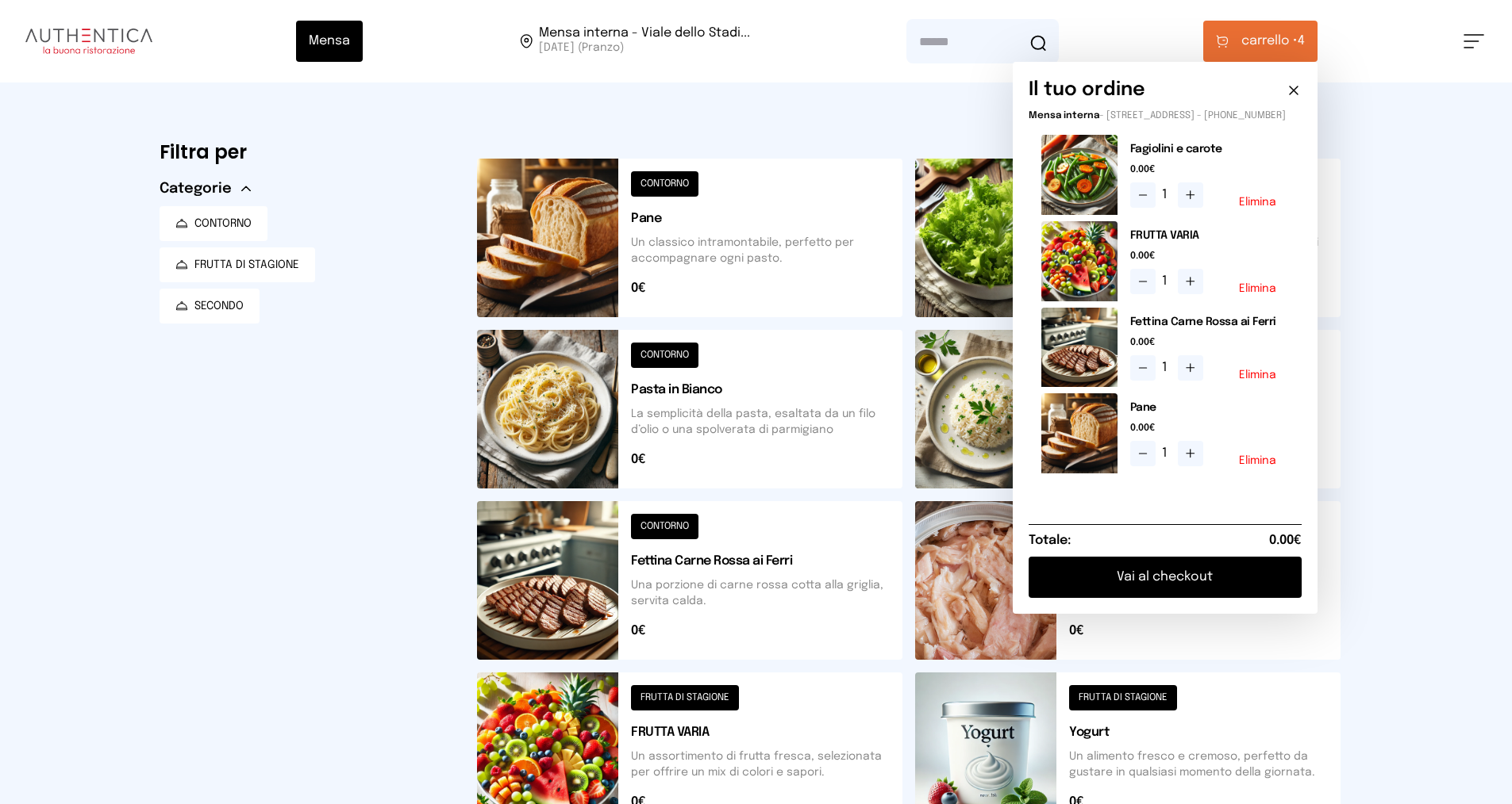
click at [1144, 584] on button "Vai al checkout" at bounding box center [1164, 578] width 273 height 41
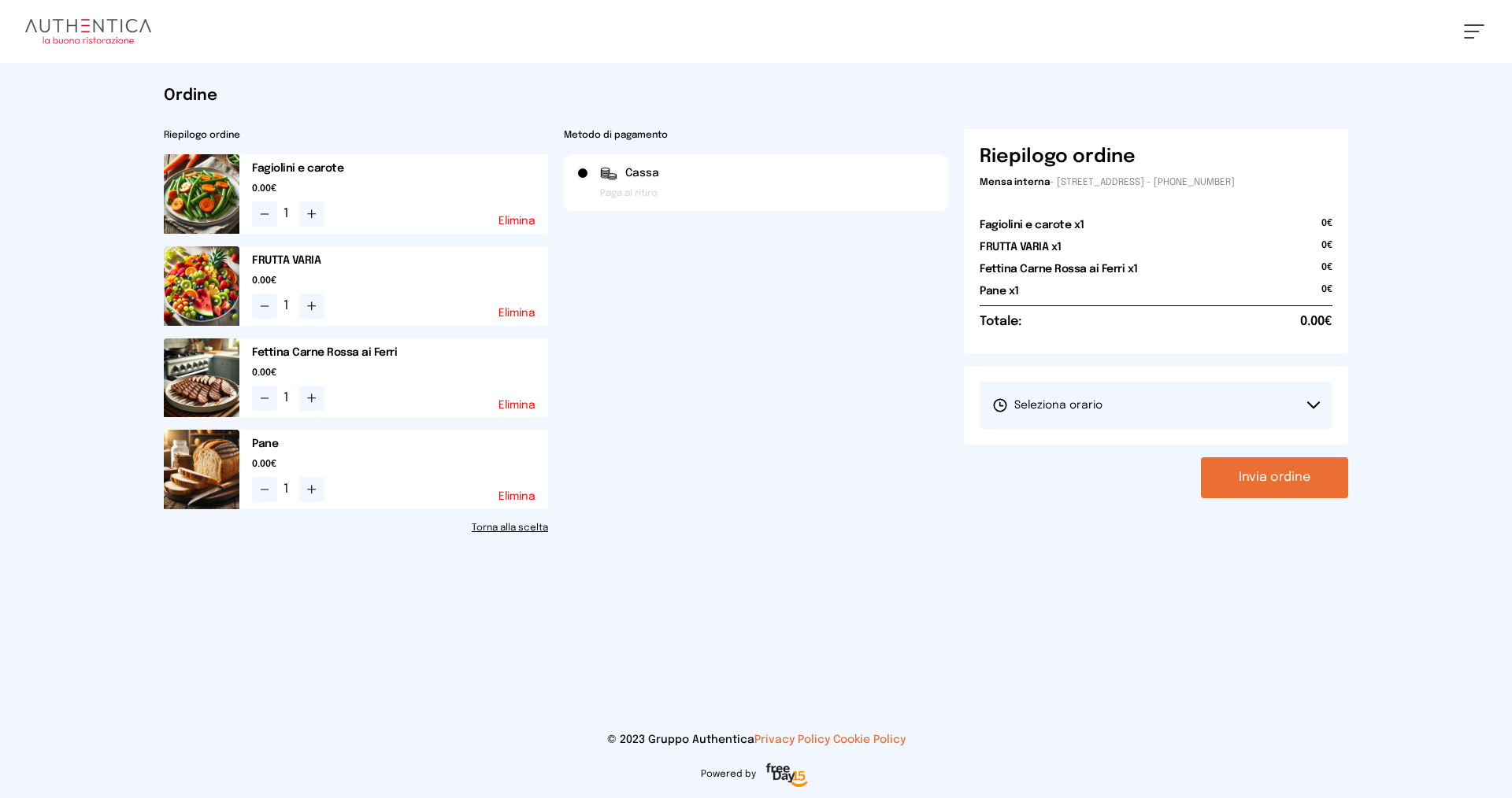
click at [1088, 406] on span "Seleziona orario" at bounding box center [1048, 406] width 110 height 16
click at [1074, 446] on span "1° Turno (13:00 - 15:00)" at bounding box center [1052, 450] width 119 height 16
click at [1221, 471] on button "Invia ordine" at bounding box center [1275, 478] width 147 height 41
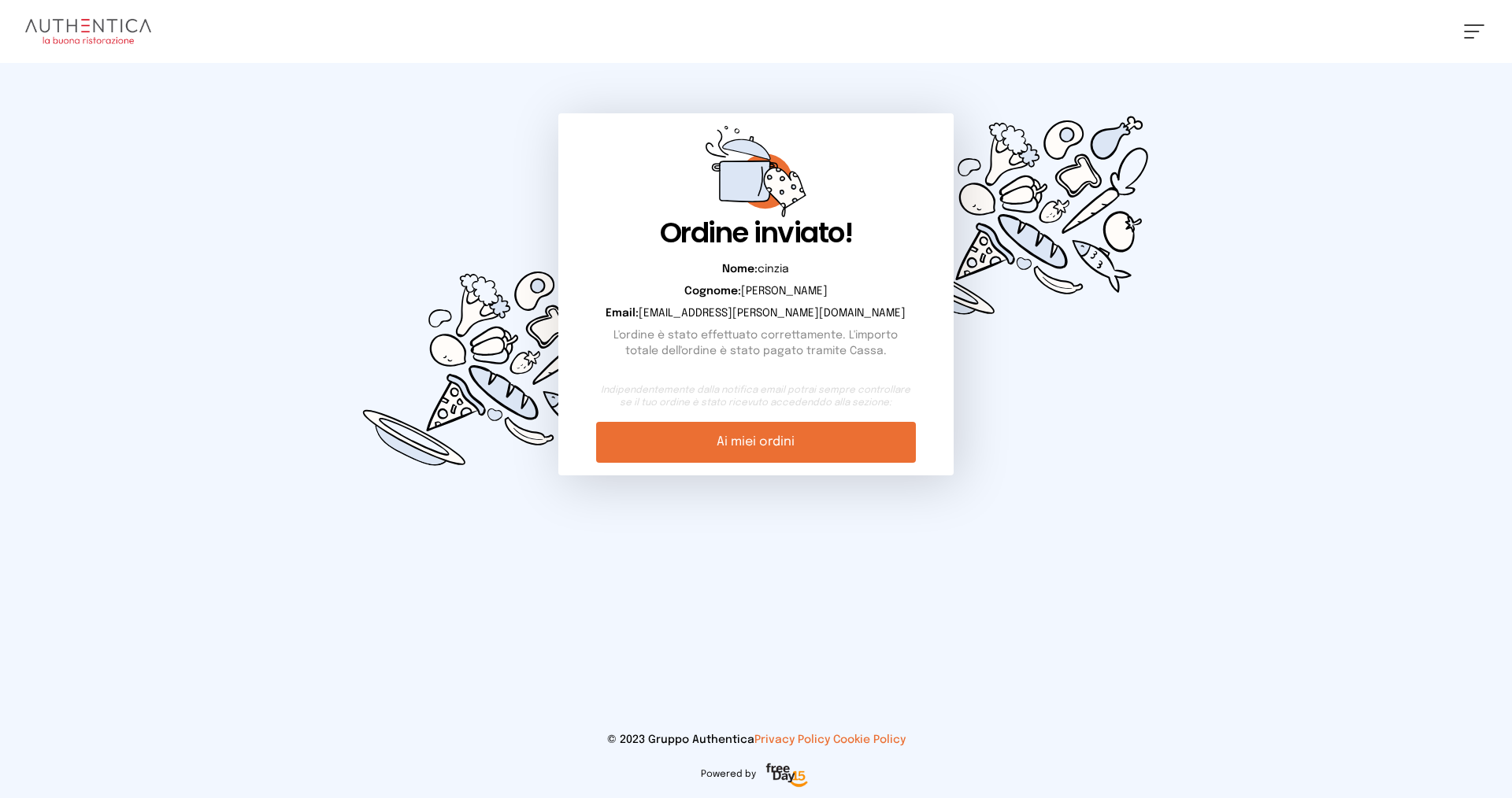
click at [797, 449] on link "Ai miei ordini" at bounding box center [755, 442] width 319 height 41
